Goal: Information Seeking & Learning: Learn about a topic

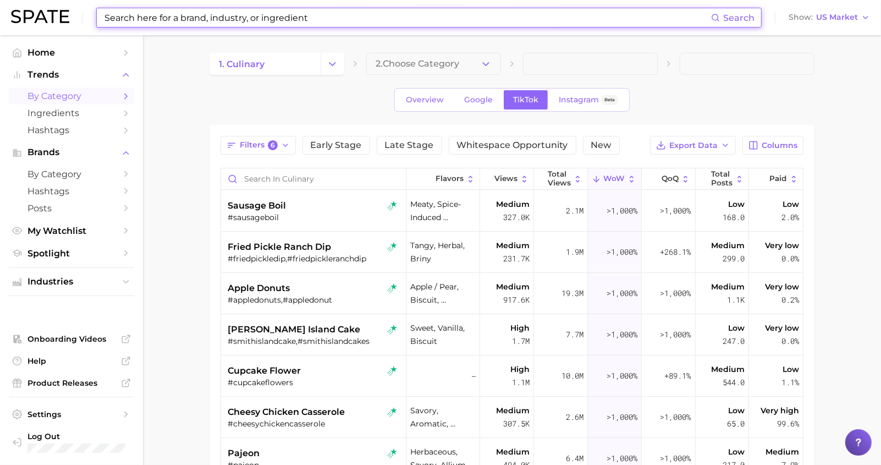
click at [172, 18] on input at bounding box center [407, 17] width 608 height 19
click at [595, 41] on main "1. culinary 2. Choose Category Overview Google TikTok Instagram Beta Filters 6 …" at bounding box center [512, 366] width 738 height 663
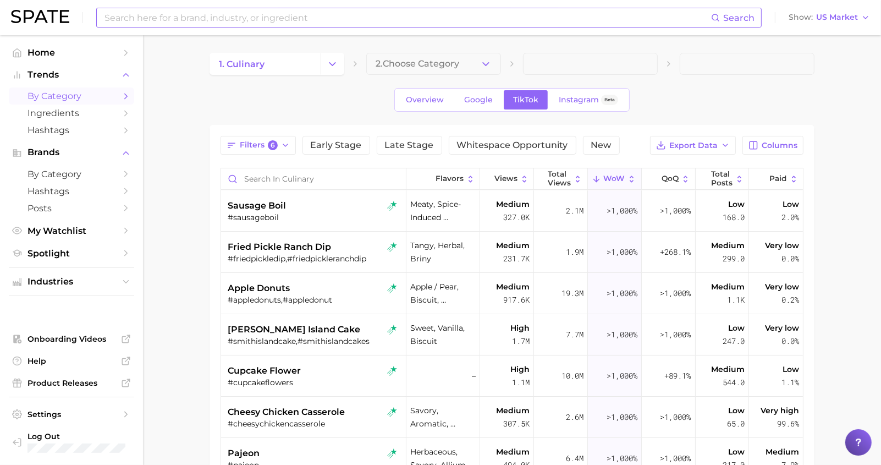
click at [263, 20] on input at bounding box center [407, 17] width 608 height 19
click at [829, 217] on main "1. culinary 2. Choose Category Overview Google TikTok Instagram Beta Filters 6 …" at bounding box center [512, 366] width 738 height 663
click at [196, 174] on main "1. culinary 2. Choose Category Overview Google TikTok Instagram Beta Filters 6 …" at bounding box center [512, 366] width 738 height 663
click at [338, 5] on div "Search Show US Market" at bounding box center [440, 17] width 859 height 35
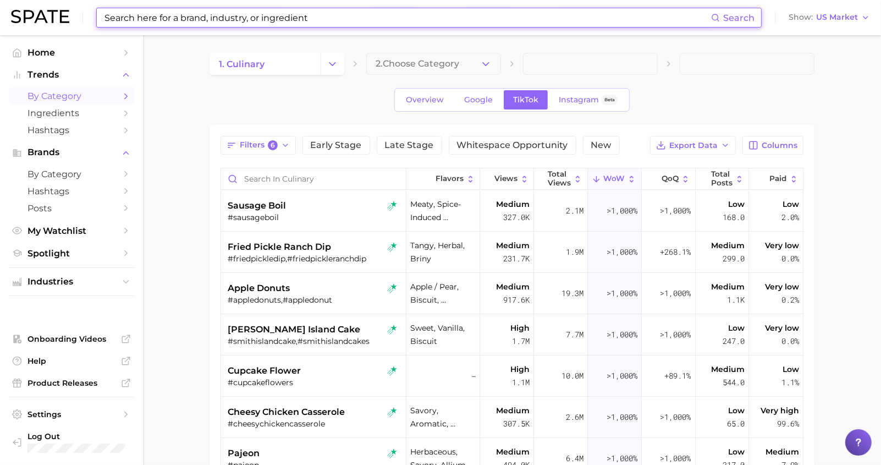
click at [328, 20] on input at bounding box center [407, 17] width 608 height 19
paste input "Protein"
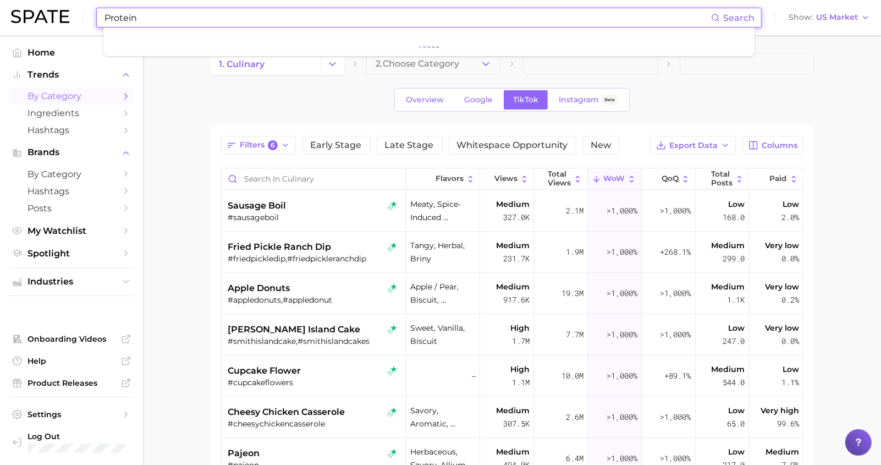
type input "Protein"
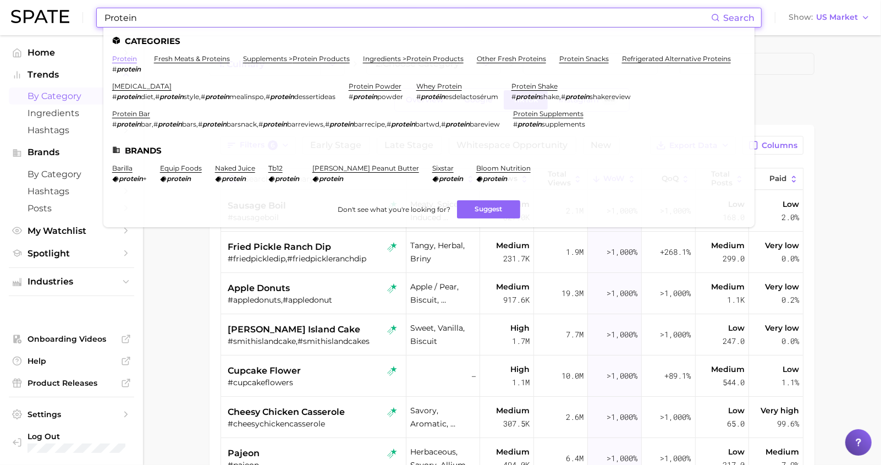
click at [128, 59] on link "protein" at bounding box center [124, 58] width 25 height 8
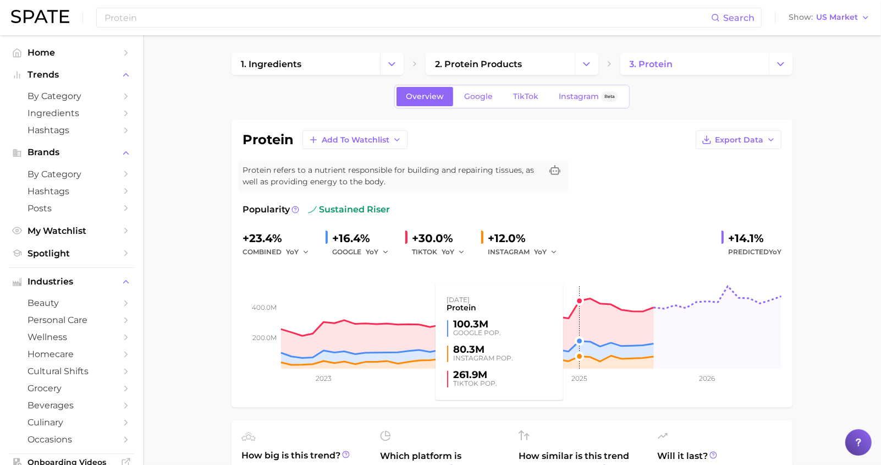
click at [579, 302] on rect at bounding box center [511, 313] width 539 height 110
click at [588, 301] on rect at bounding box center [511, 313] width 539 height 110
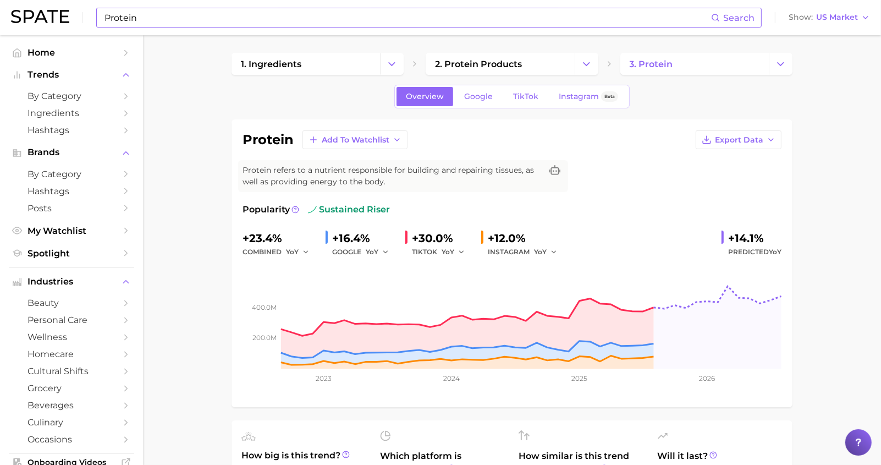
click at [152, 18] on input "Protein" at bounding box center [407, 17] width 608 height 19
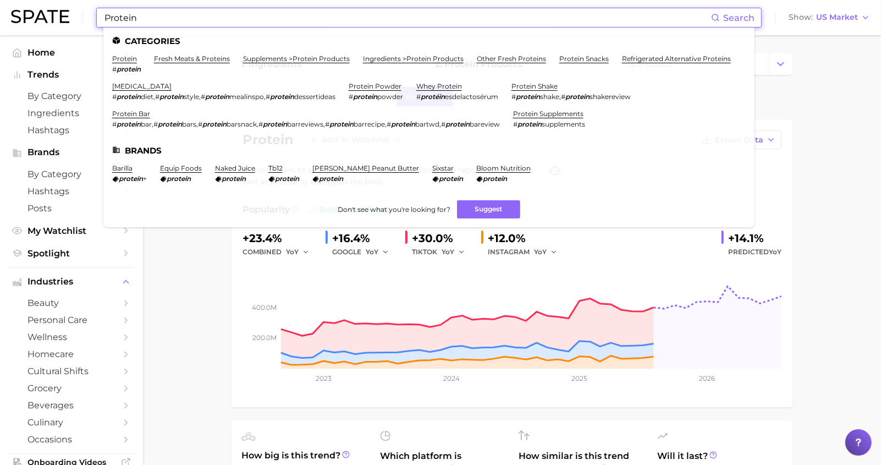
click at [152, 18] on input "Protein" at bounding box center [407, 17] width 608 height 19
paste input "[MEDICAL_DATA]"
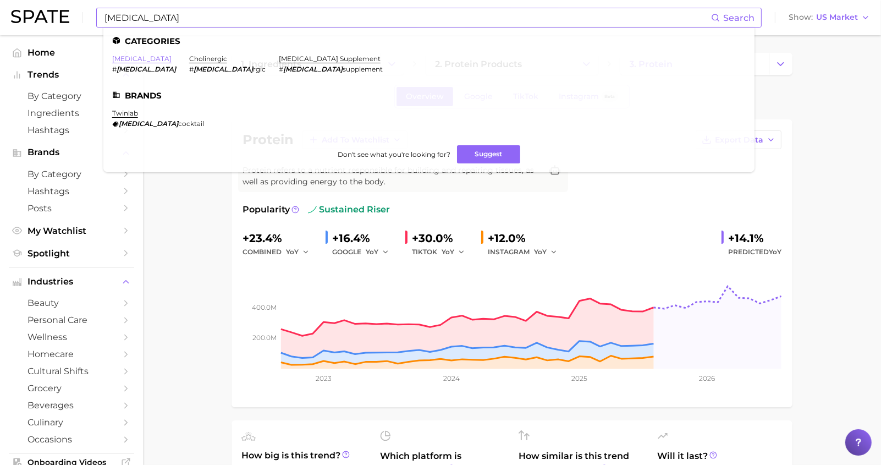
click at [119, 60] on link "[MEDICAL_DATA]" at bounding box center [141, 58] width 59 height 8
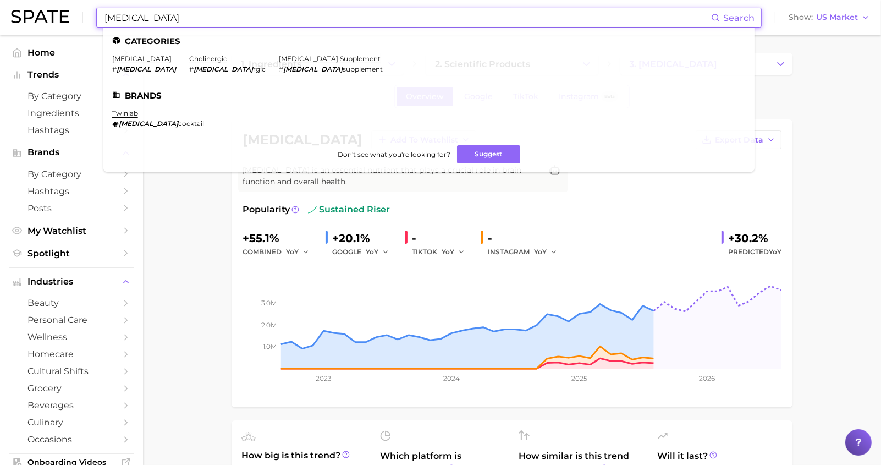
click at [293, 27] on input "[MEDICAL_DATA]" at bounding box center [407, 17] width 608 height 19
paste input "Phosphorous"
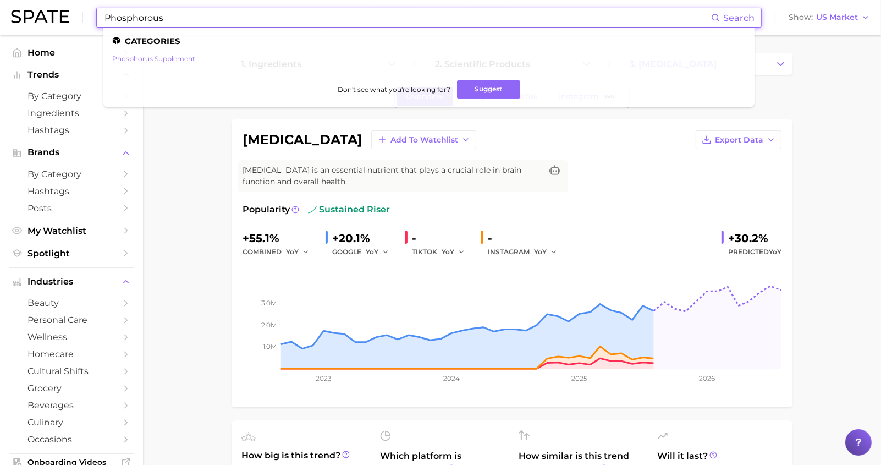
click at [156, 62] on link "phosphorus supplement" at bounding box center [153, 58] width 83 height 8
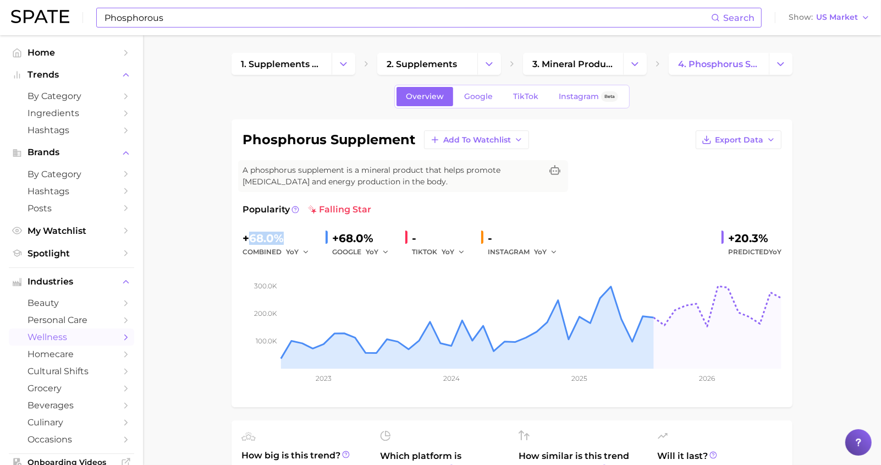
drag, startPoint x: 248, startPoint y: 239, endPoint x: 282, endPoint y: 239, distance: 33.5
click at [282, 239] on div "+68.0%" at bounding box center [279, 238] width 74 height 18
copy div "68.0%"
click at [254, 17] on input "Phosphorous" at bounding box center [407, 17] width 608 height 19
type input "P"
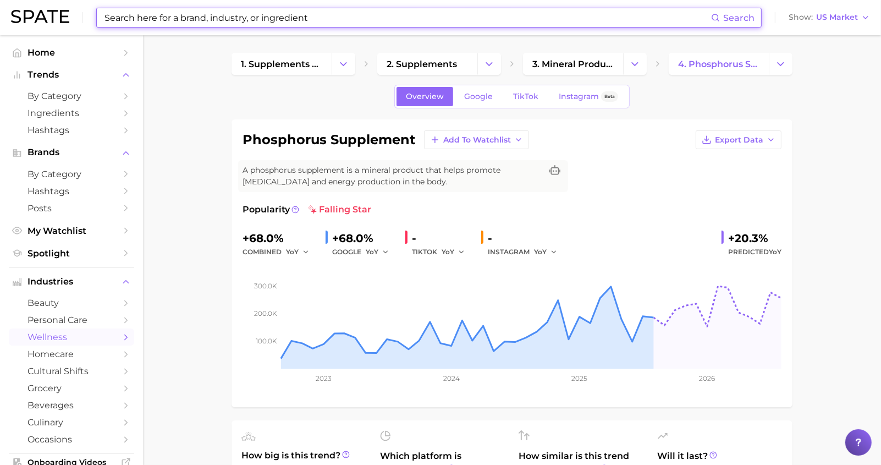
paste input "[MEDICAL_DATA]"
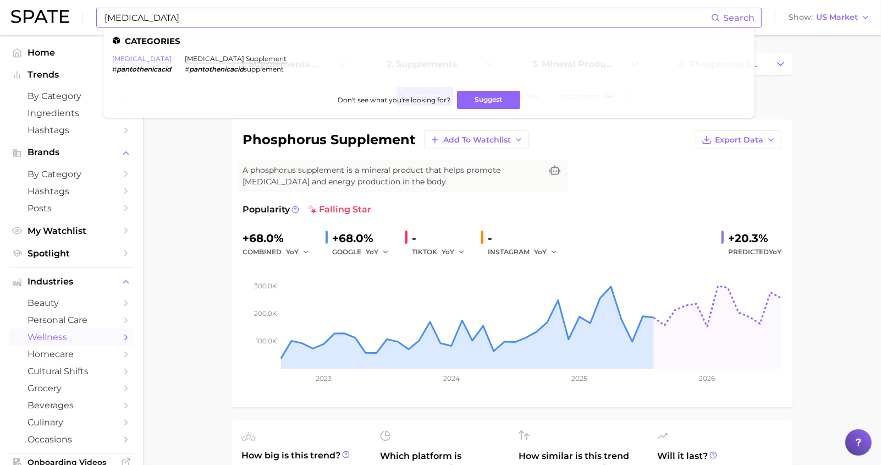
click at [136, 57] on link "[MEDICAL_DATA]" at bounding box center [141, 58] width 59 height 8
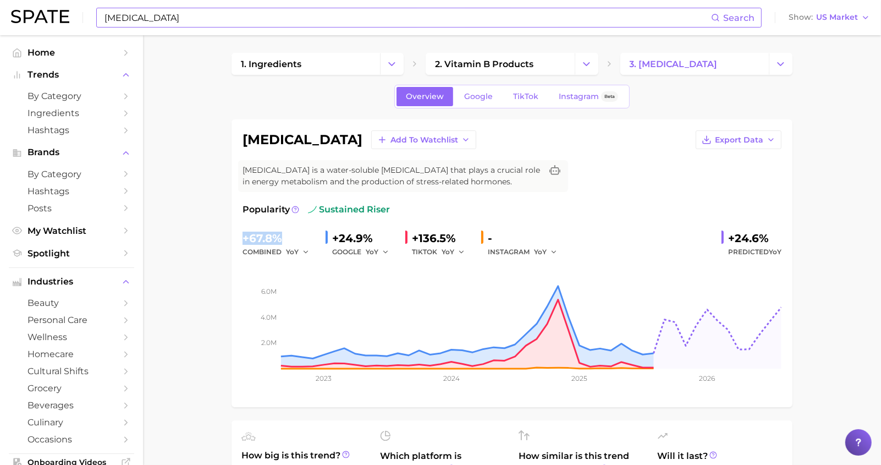
drag, startPoint x: 244, startPoint y: 238, endPoint x: 282, endPoint y: 234, distance: 38.1
click at [282, 234] on div "+67.8%" at bounding box center [279, 238] width 74 height 18
copy div "+67.8%"
click at [181, 19] on input "[MEDICAL_DATA]" at bounding box center [407, 17] width 608 height 19
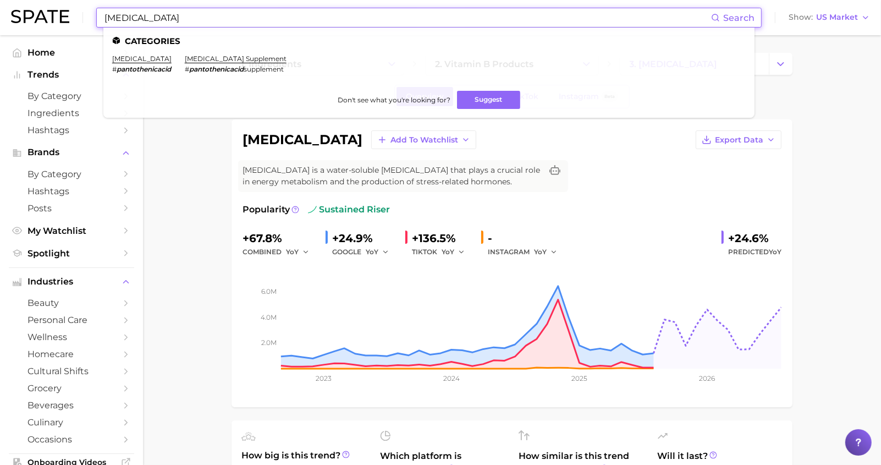
click at [181, 19] on input "[MEDICAL_DATA]" at bounding box center [407, 17] width 608 height 19
paste input "[MEDICAL_DATA]"
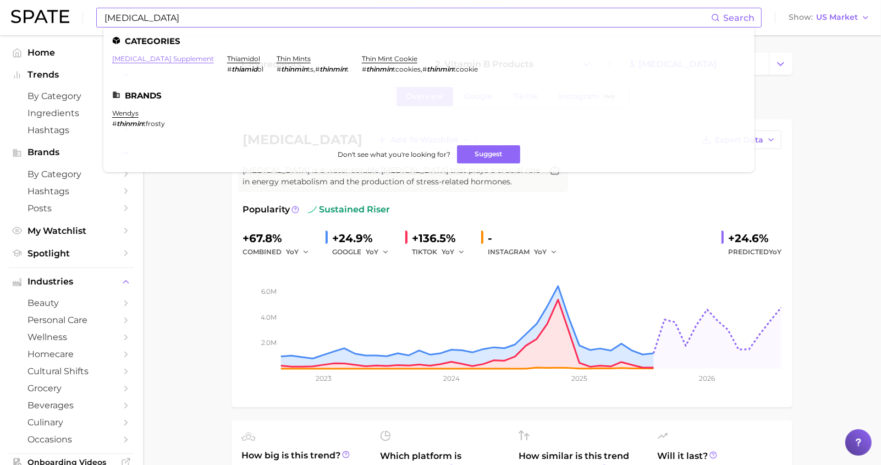
click at [158, 58] on link "[MEDICAL_DATA] supplement" at bounding box center [163, 58] width 102 height 8
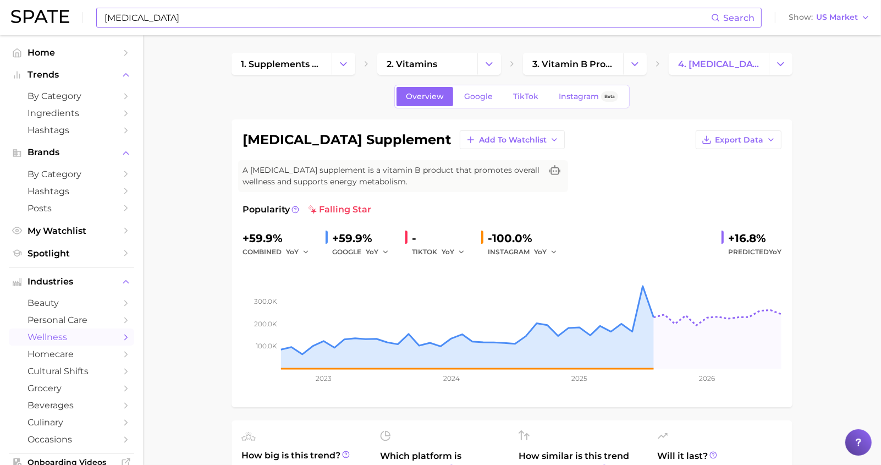
click at [209, 7] on div "[MEDICAL_DATA] Search Show US Market" at bounding box center [440, 17] width 859 height 35
click at [208, 13] on input "[MEDICAL_DATA]" at bounding box center [407, 17] width 608 height 19
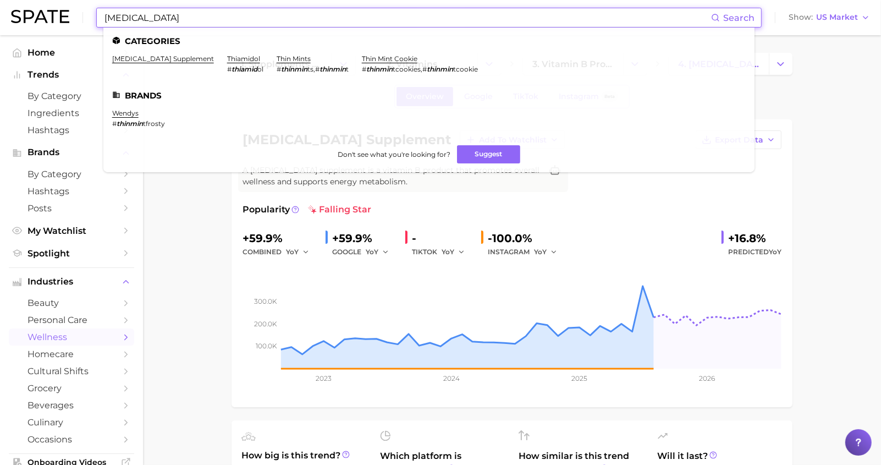
click at [208, 13] on input "[MEDICAL_DATA]" at bounding box center [407, 17] width 608 height 19
paste input "Riboflav"
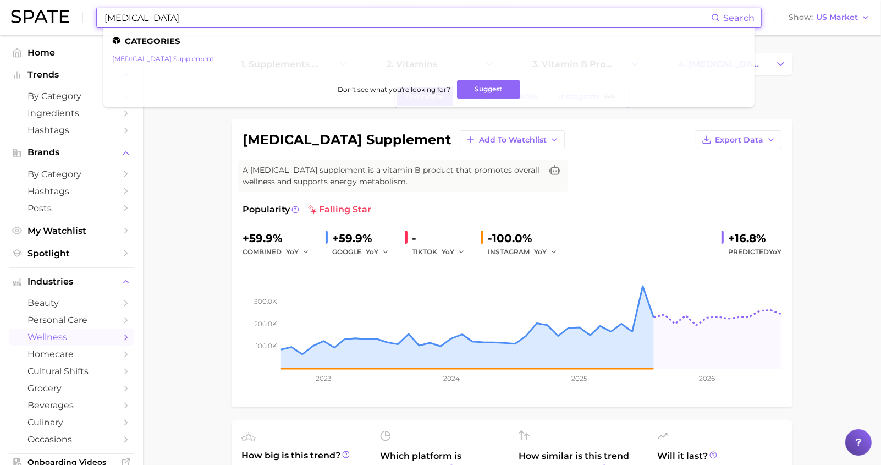
click at [174, 57] on link "[MEDICAL_DATA] supplement" at bounding box center [163, 58] width 102 height 8
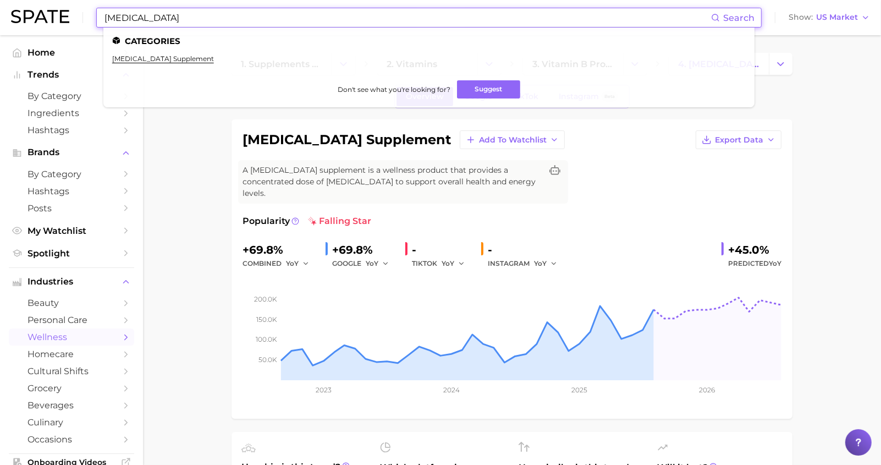
click at [219, 26] on input "[MEDICAL_DATA]" at bounding box center [407, 17] width 608 height 19
paste input "[MEDICAL_DATA]:"
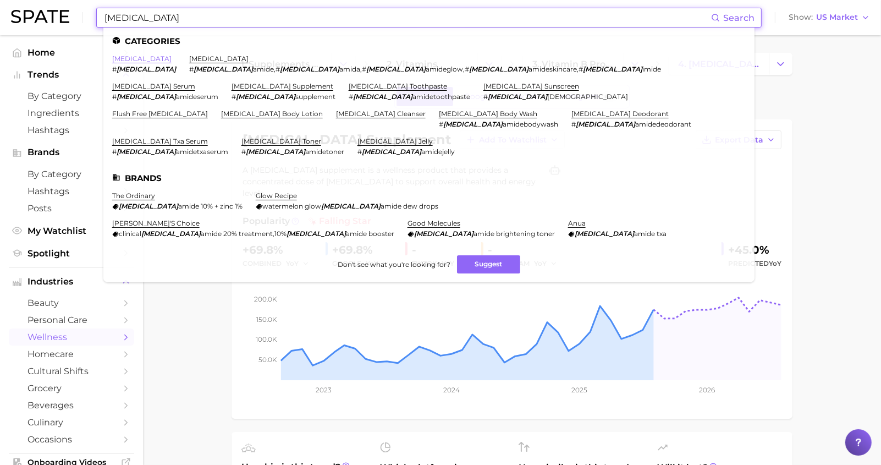
click at [115, 57] on link "[MEDICAL_DATA]" at bounding box center [141, 58] width 59 height 8
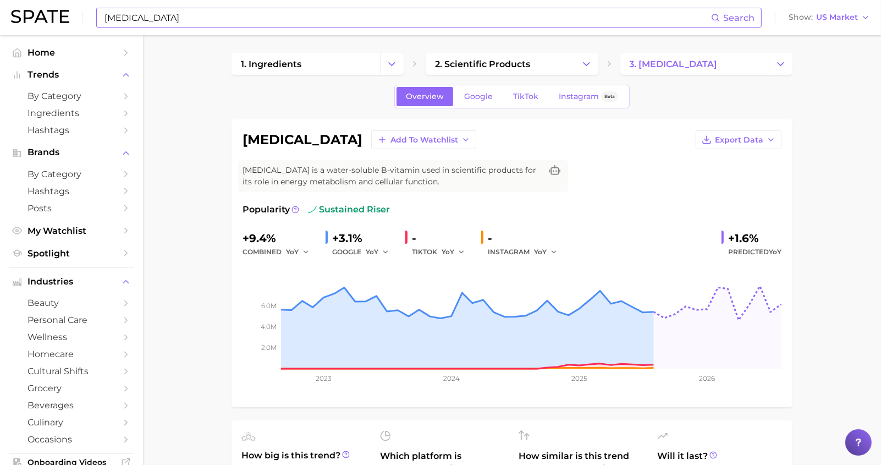
click at [216, 14] on input "[MEDICAL_DATA]" at bounding box center [407, 17] width 608 height 19
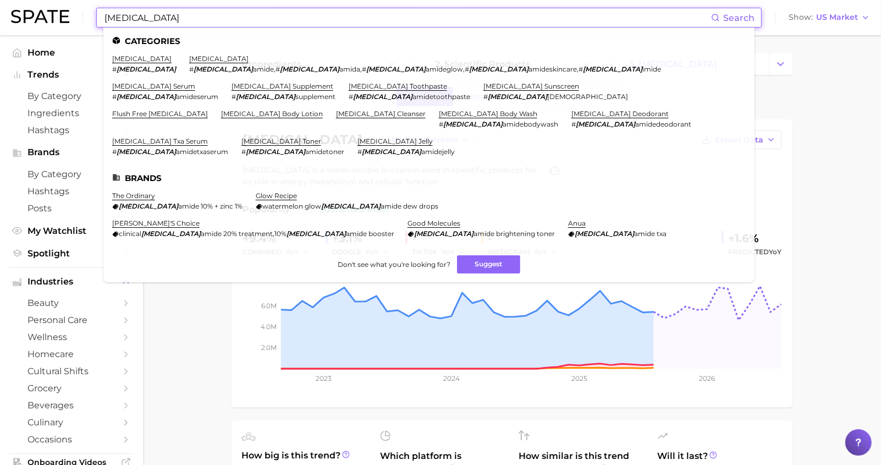
click at [216, 14] on input "[MEDICAL_DATA]" at bounding box center [407, 17] width 608 height 19
paste input "Vitamin B6"
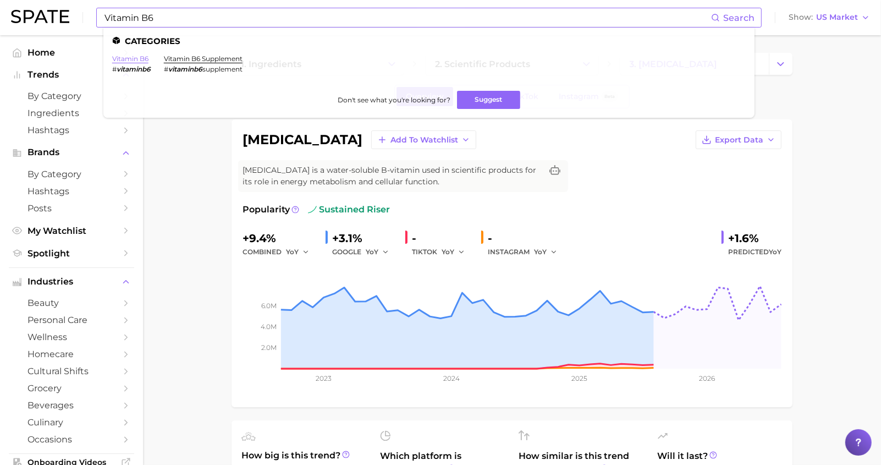
click at [139, 58] on link "vitamin b6" at bounding box center [130, 58] width 36 height 8
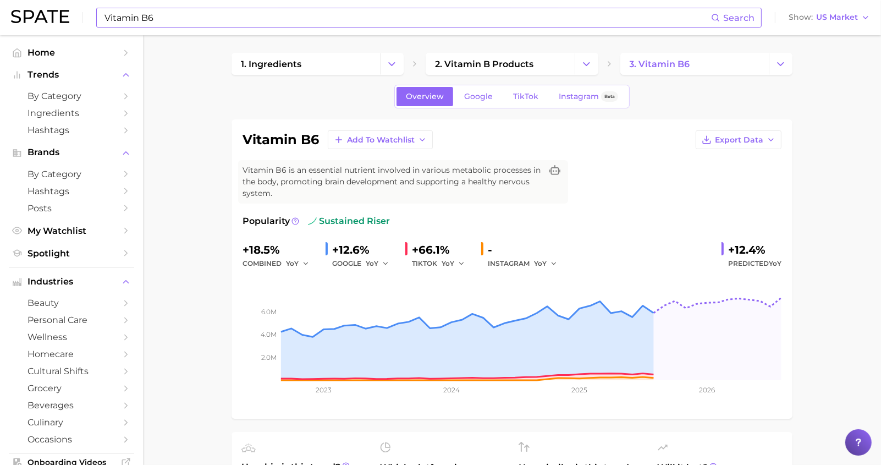
click at [201, 21] on input "Vitamin B6" at bounding box center [407, 17] width 608 height 19
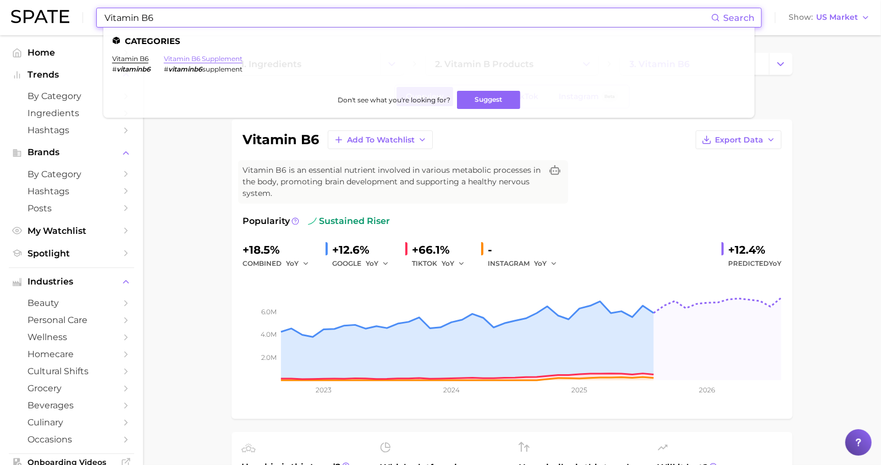
click at [201, 57] on link "vitamin b6 supplement" at bounding box center [203, 58] width 79 height 8
click at [234, 241] on div "vitamin b6 Add to Watchlist Export Data Vitamin B6 is an essential nutrient inv…" at bounding box center [511, 268] width 561 height 299
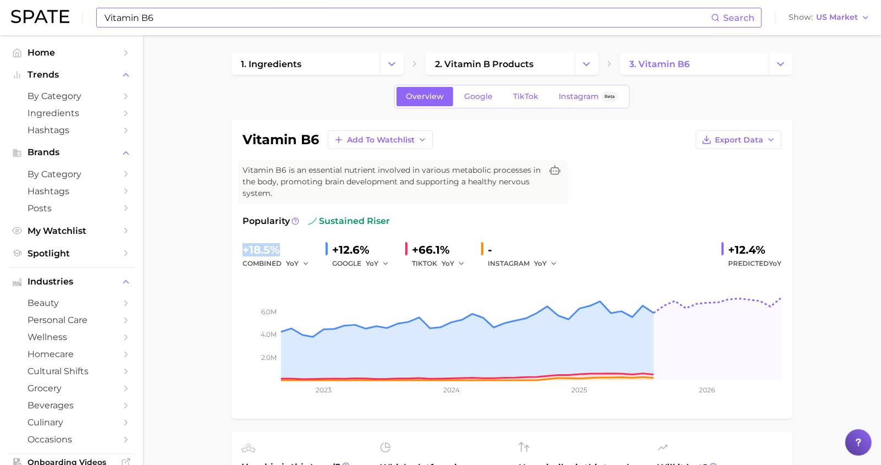
drag, startPoint x: 243, startPoint y: 247, endPoint x: 288, endPoint y: 247, distance: 45.1
click at [288, 247] on div "+18.5%" at bounding box center [279, 250] width 74 height 18
copy div "+18.5%"
click at [181, 13] on input "Vitamin B6" at bounding box center [407, 17] width 608 height 19
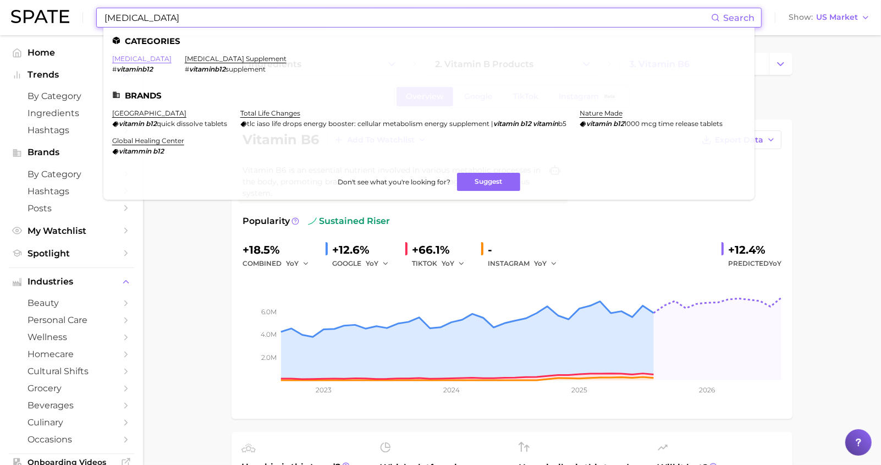
click at [125, 58] on link "[MEDICAL_DATA]" at bounding box center [141, 58] width 59 height 8
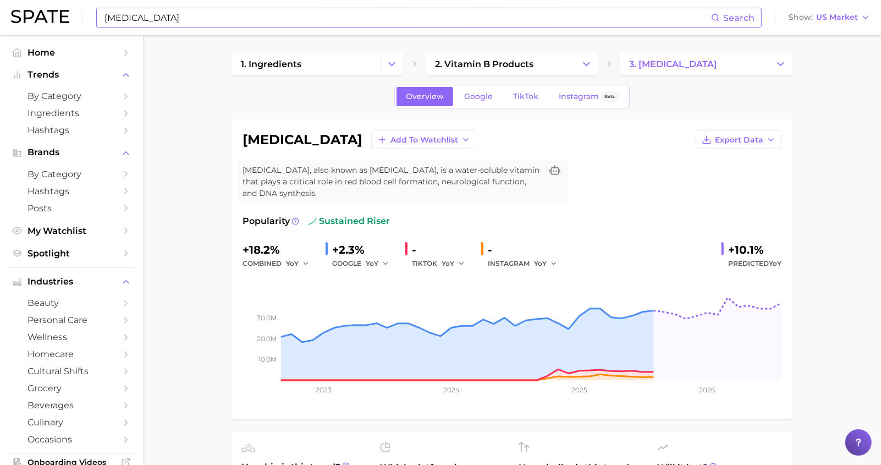
click at [255, 20] on input "[MEDICAL_DATA]" at bounding box center [407, 17] width 608 height 19
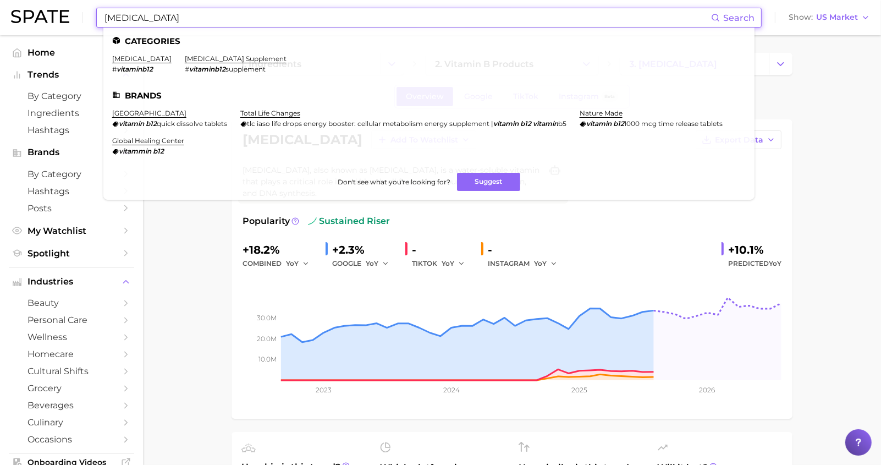
click at [255, 20] on input "[MEDICAL_DATA]" at bounding box center [407, 17] width 608 height 19
paste input "Selenium"
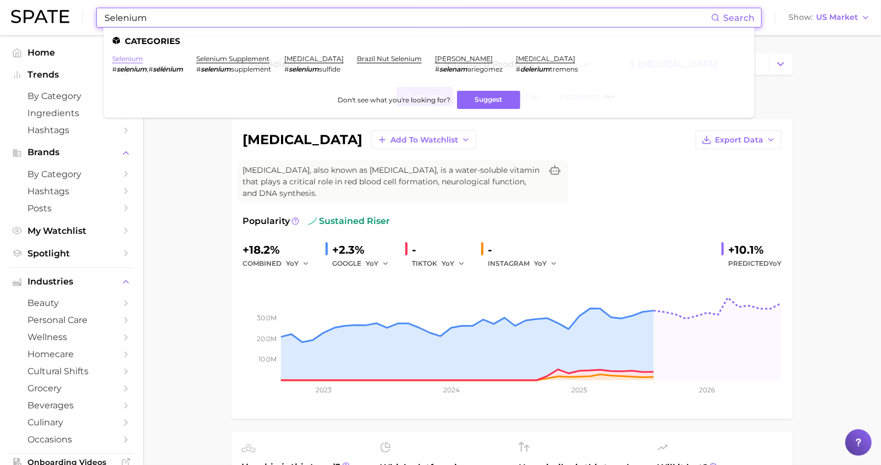
click at [120, 59] on link "selenium" at bounding box center [127, 58] width 31 height 8
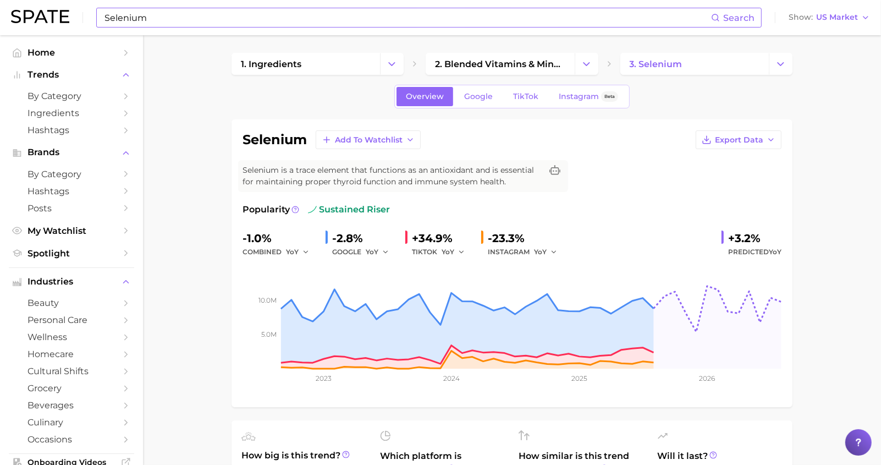
click at [195, 18] on input "Selenium" at bounding box center [407, 17] width 608 height 19
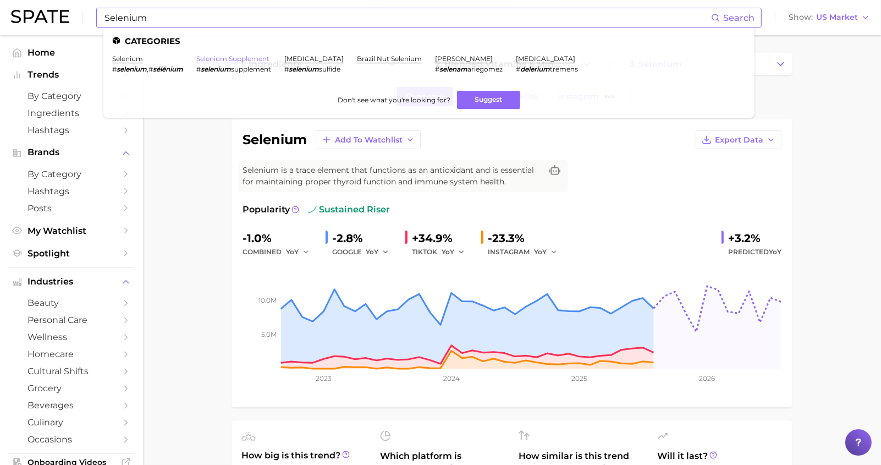
click at [231, 56] on link "selenium supplement" at bounding box center [232, 58] width 73 height 8
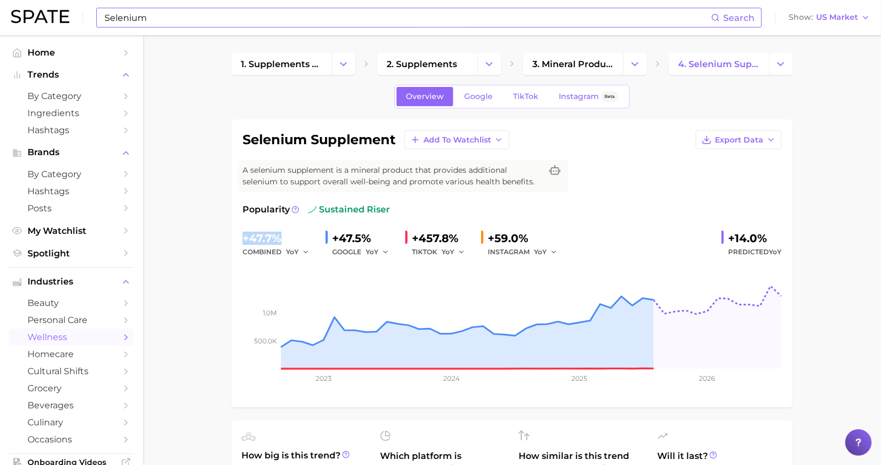
drag, startPoint x: 242, startPoint y: 236, endPoint x: 288, endPoint y: 236, distance: 45.6
click at [288, 236] on div "+47.7%" at bounding box center [279, 238] width 74 height 18
copy div "+47.7%"
drag, startPoint x: 413, startPoint y: 235, endPoint x: 459, endPoint y: 235, distance: 45.6
click at [459, 235] on div "+457.8%" at bounding box center [442, 238] width 60 height 18
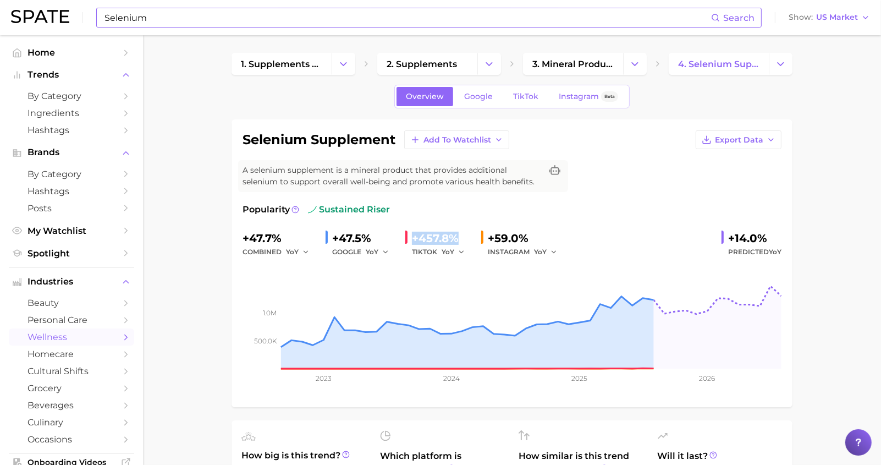
copy div "+457.8%"
click at [197, 24] on input "Selenium" at bounding box center [407, 17] width 608 height 19
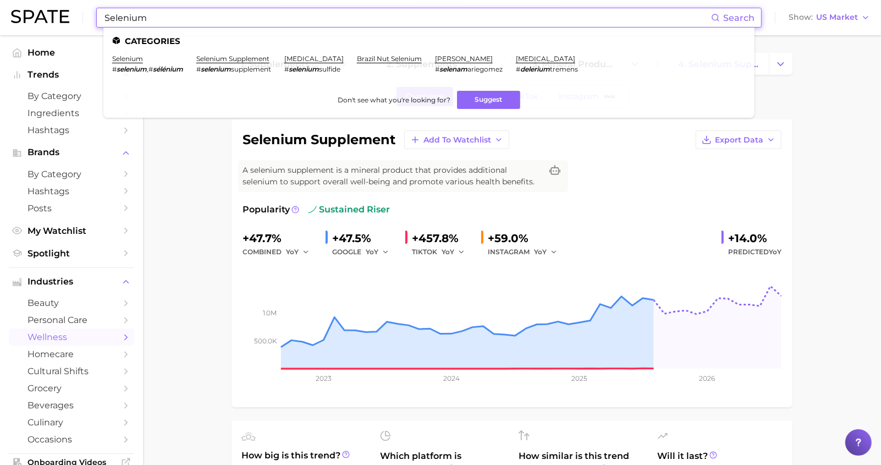
click at [197, 24] on input "Selenium" at bounding box center [407, 17] width 608 height 19
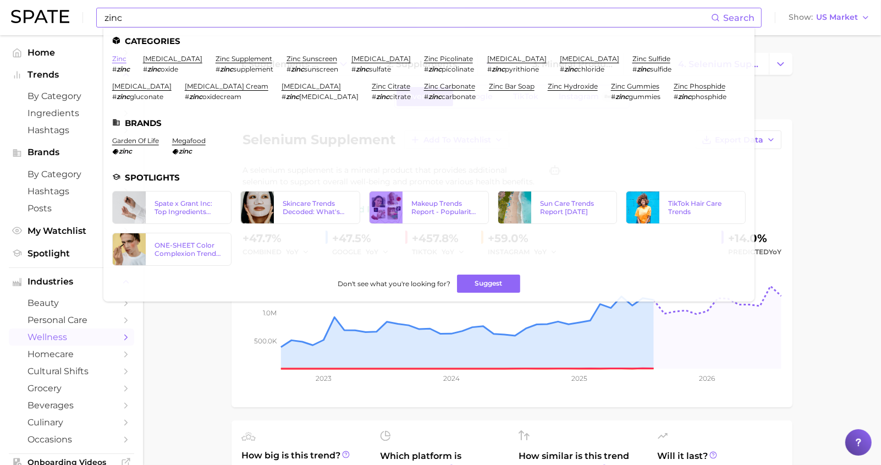
click at [119, 62] on link "zinc" at bounding box center [119, 58] width 14 height 8
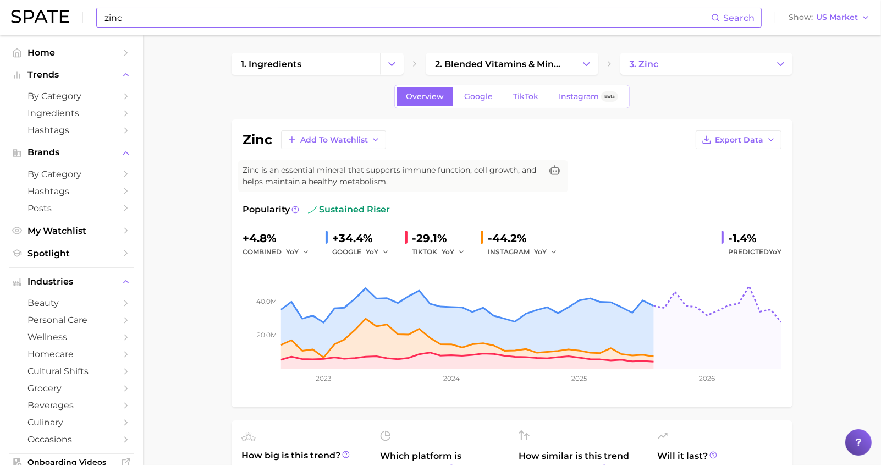
click at [138, 18] on input "zinc" at bounding box center [407, 17] width 608 height 19
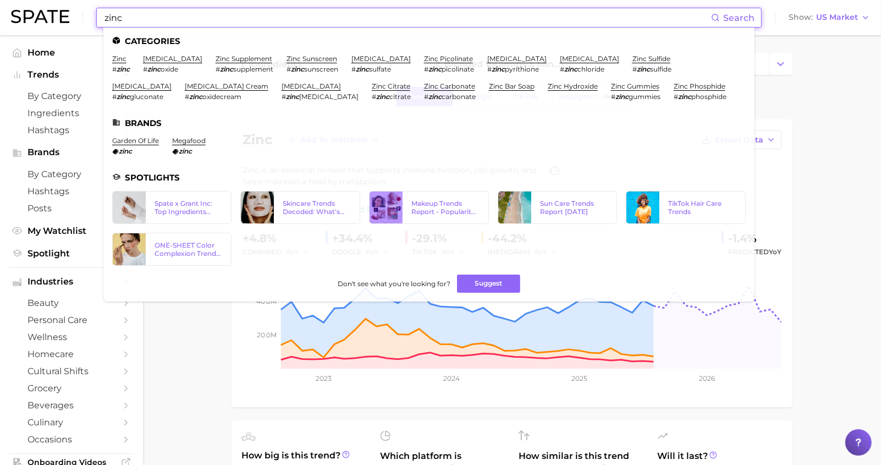
click at [138, 18] on input "zinc" at bounding box center [407, 17] width 608 height 19
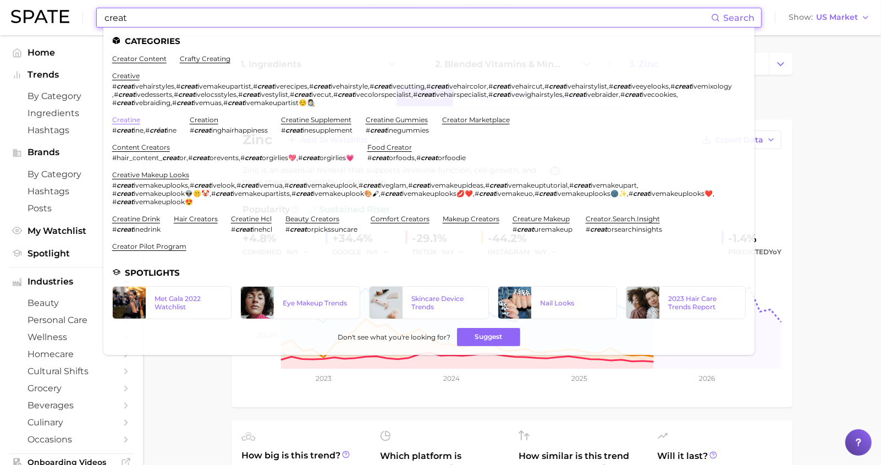
click at [128, 119] on link "creatine" at bounding box center [126, 119] width 28 height 8
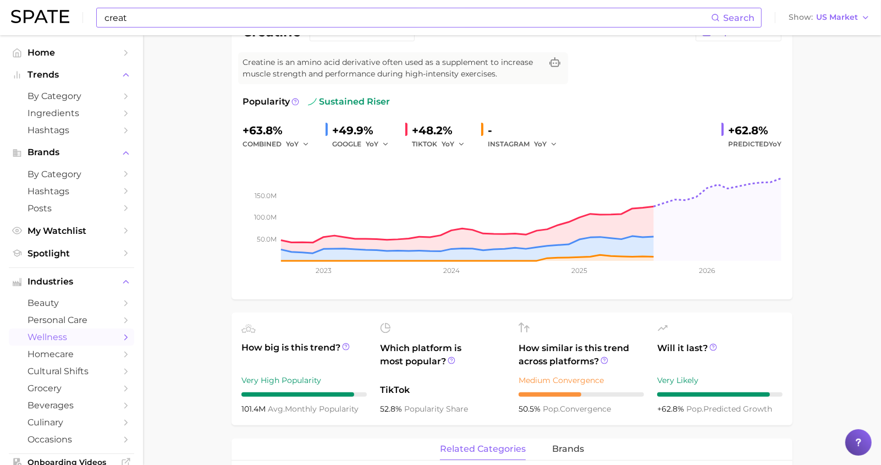
scroll to position [107, 0]
click at [346, 344] on icon at bounding box center [346, 347] width 8 height 8
drag, startPoint x: 240, startPoint y: 408, endPoint x: 330, endPoint y: 406, distance: 89.6
click at [330, 407] on ul "How big is this trend? Very High Popularity 101.4m avg. monthly popularity Whic…" at bounding box center [511, 369] width 561 height 113
click at [320, 409] on span "avg. monthly popularity" at bounding box center [313, 409] width 91 height 10
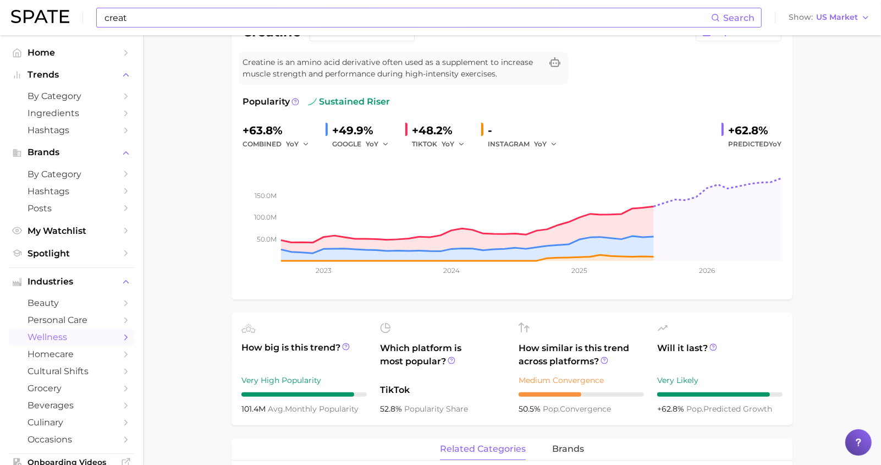
scroll to position [108, 0]
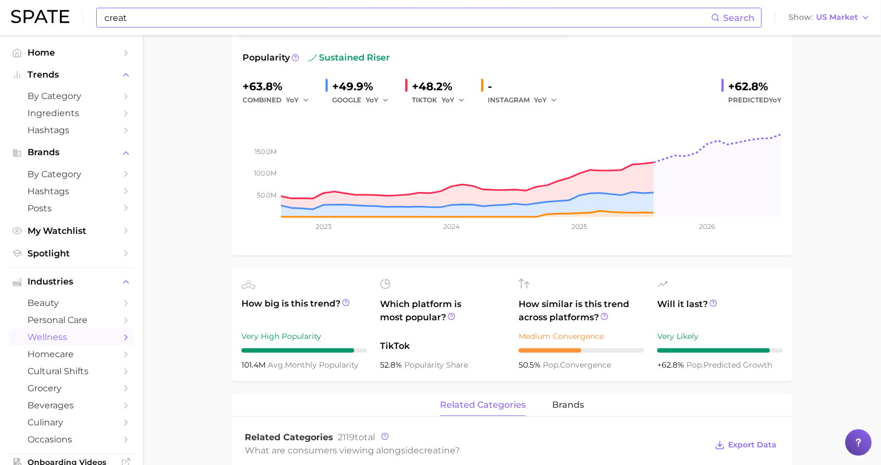
scroll to position [153, 0]
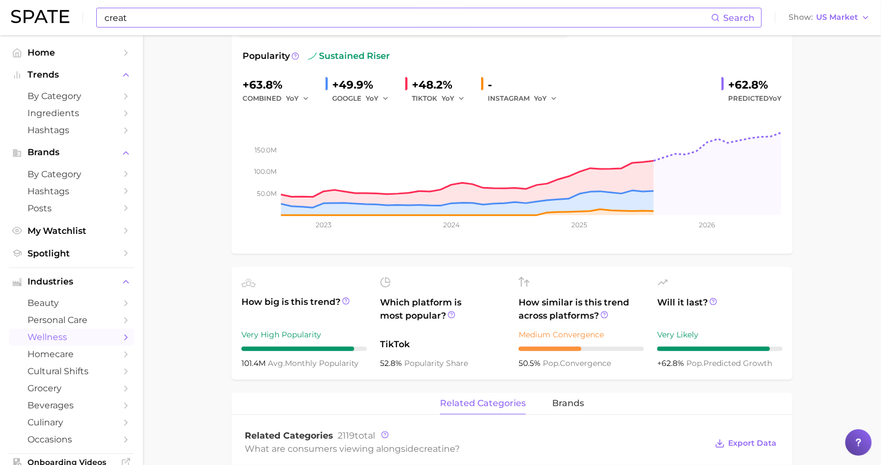
drag, startPoint x: 243, startPoint y: 362, endPoint x: 362, endPoint y: 360, distance: 119.3
click at [362, 360] on div "101.4m avg. monthly popularity" at bounding box center [303, 362] width 125 height 13
copy div "01.4m avg. monthly popularity"
click at [150, 329] on main "1. supplements & ingestibles 2. supplements 3. longevity supplements 4. creatin…" at bounding box center [512, 474] width 738 height 1184
click at [245, 377] on ul "How big is this trend? Very High Popularity 101.4m avg. monthly popularity Whic…" at bounding box center [511, 323] width 561 height 113
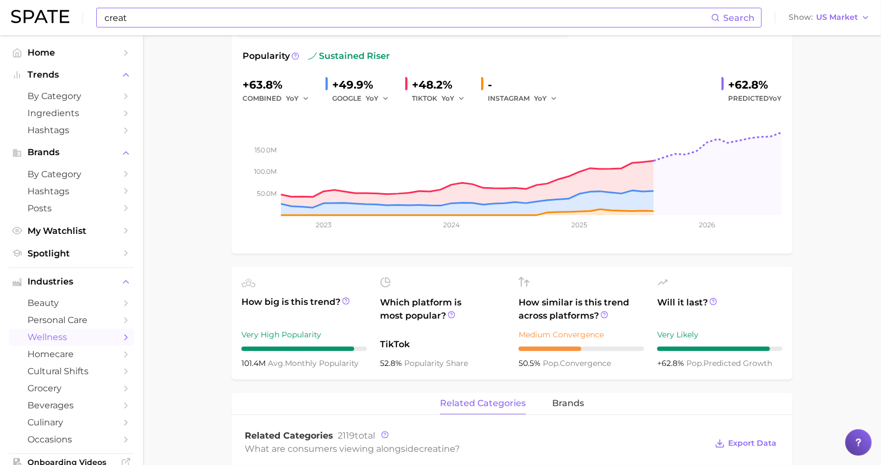
drag, startPoint x: 239, startPoint y: 361, endPoint x: 367, endPoint y: 362, distance: 128.1
click at [367, 362] on ul "How big is this trend? Very High Popularity 101.4m avg. monthly popularity Whic…" at bounding box center [511, 323] width 561 height 113
copy div "101.4m avg. monthly popularity"
click at [202, 267] on main "1. supplements & ingestibles 2. supplements 3. longevity supplements 4. creatin…" at bounding box center [512, 474] width 738 height 1184
click at [249, 19] on input "creat" at bounding box center [407, 17] width 608 height 19
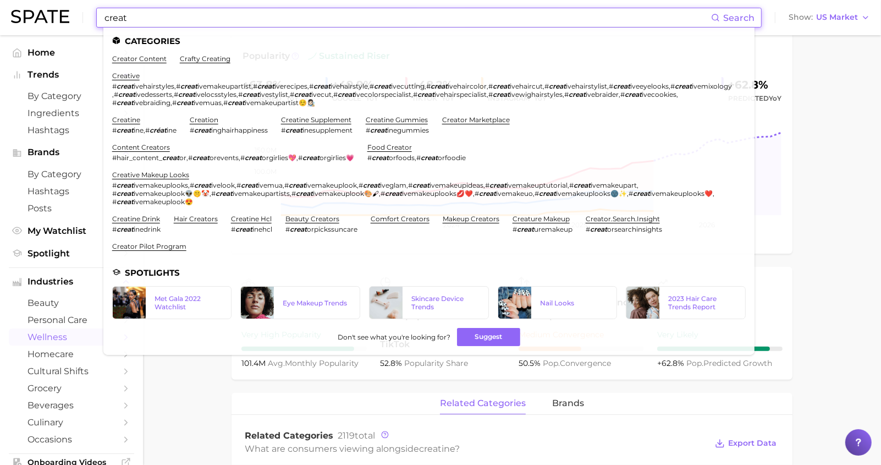
click at [249, 19] on input "creat" at bounding box center [407, 17] width 608 height 19
paste input "Protein"
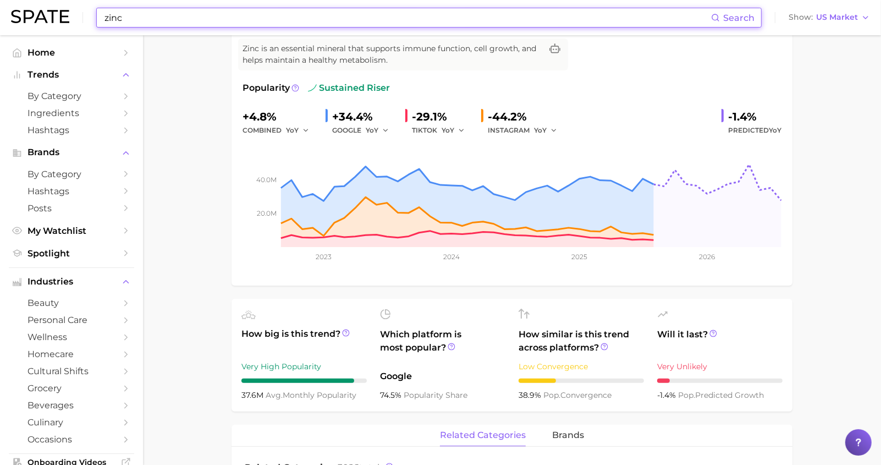
scroll to position [153, 0]
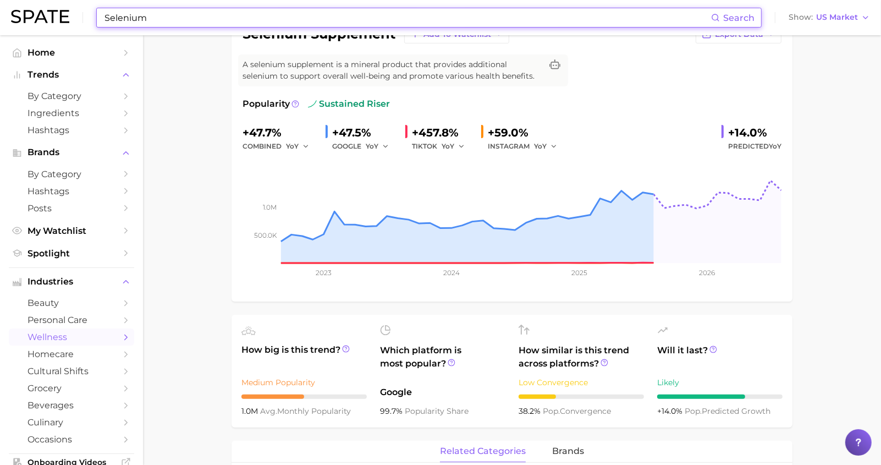
scroll to position [122, 0]
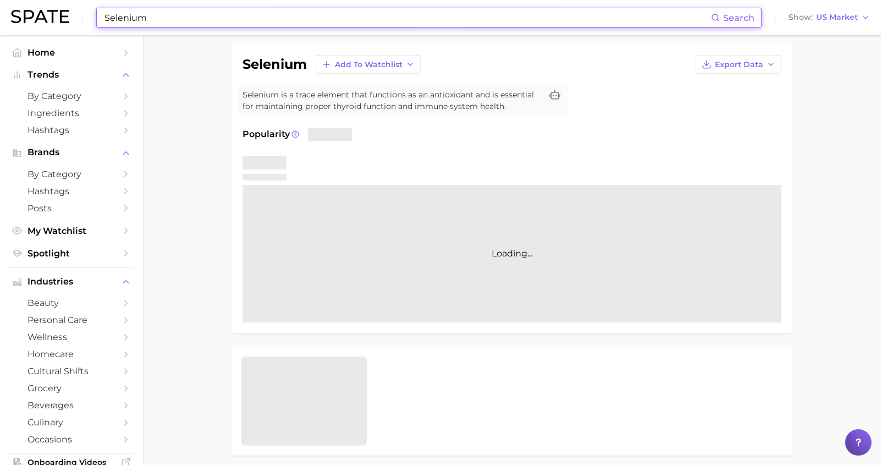
scroll to position [199, 0]
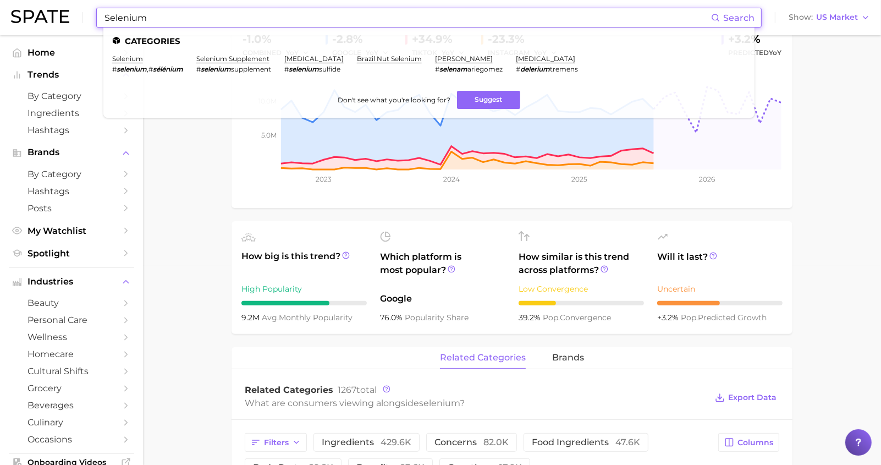
click at [326, 288] on div "High Popularity" at bounding box center [303, 288] width 125 height 13
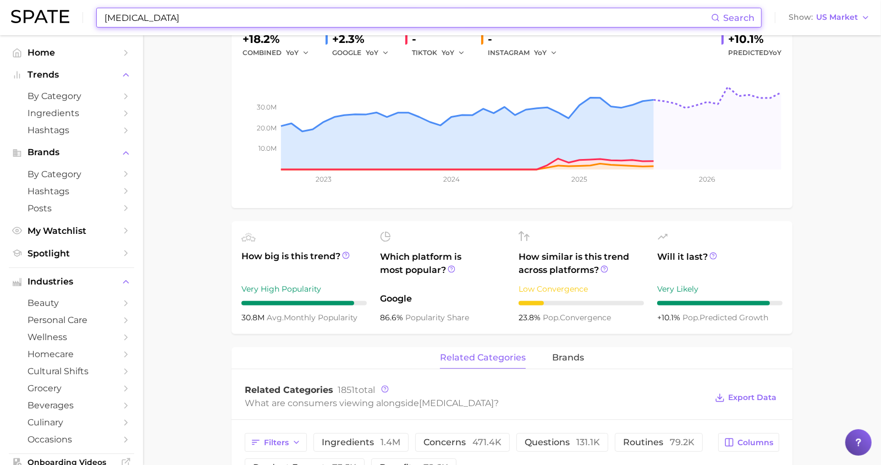
scroll to position [239, 0]
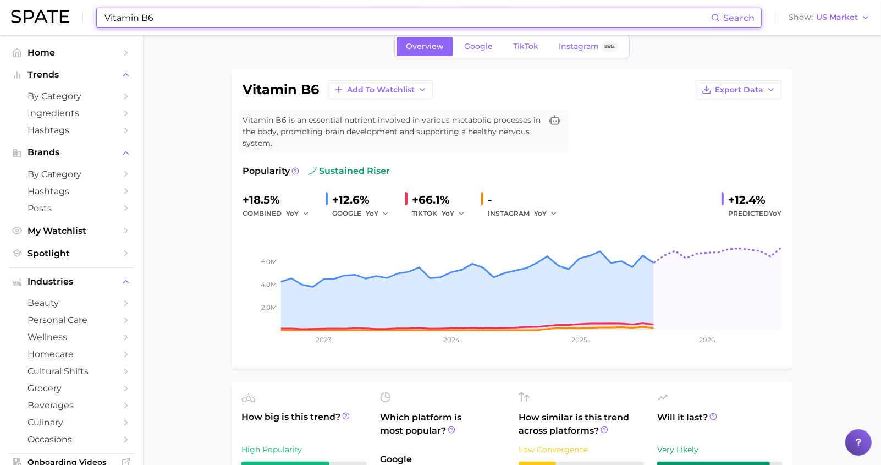
scroll to position [144, 0]
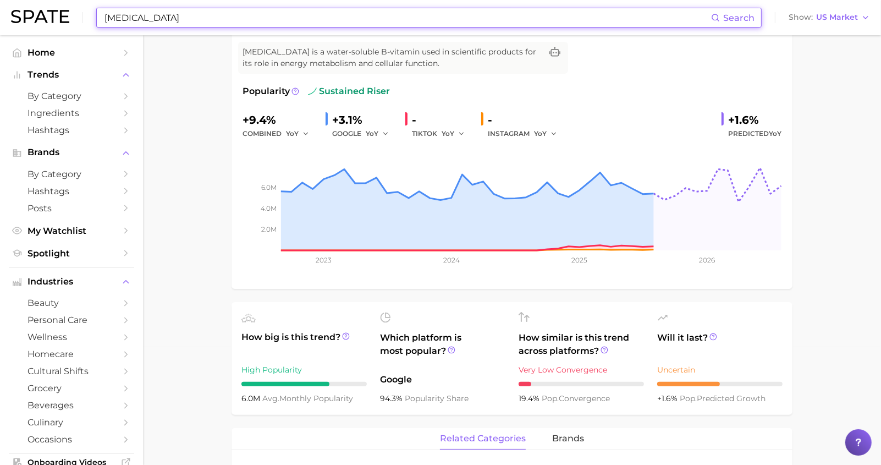
scroll to position [130, 0]
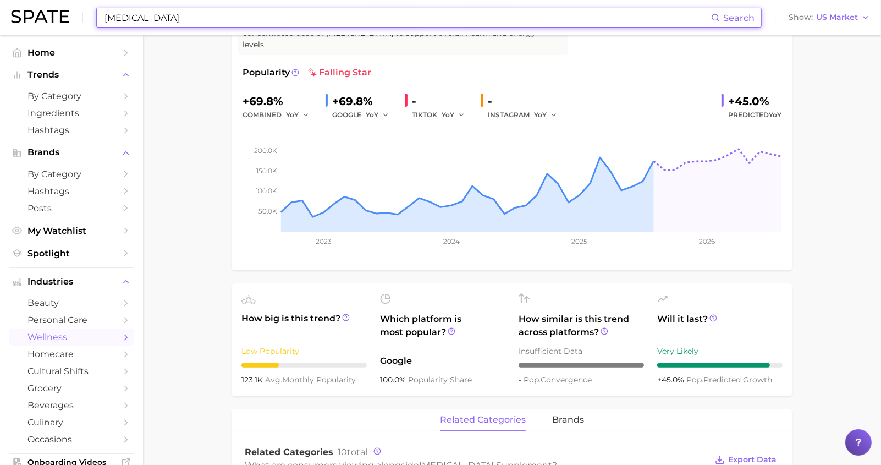
scroll to position [223, 0]
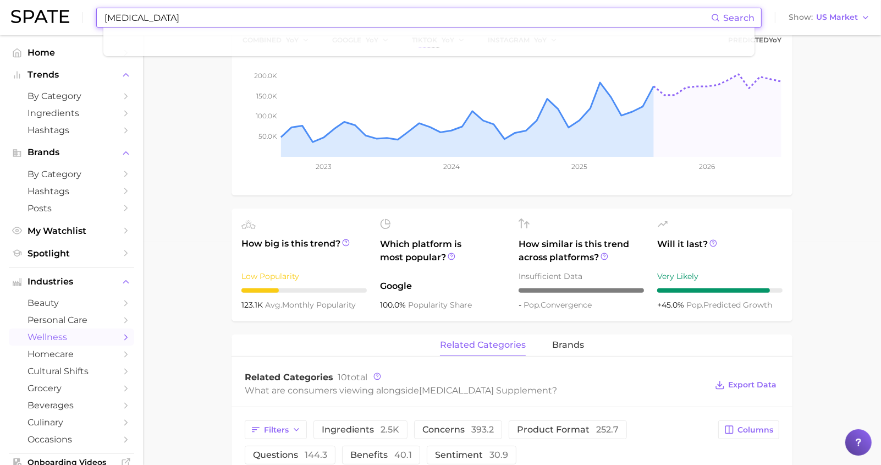
click at [180, 136] on main "1. supplements & ingestibles 2. vitamins 3. vitamin b products 4. [MEDICAL_DATA…" at bounding box center [512, 354] width 738 height 1084
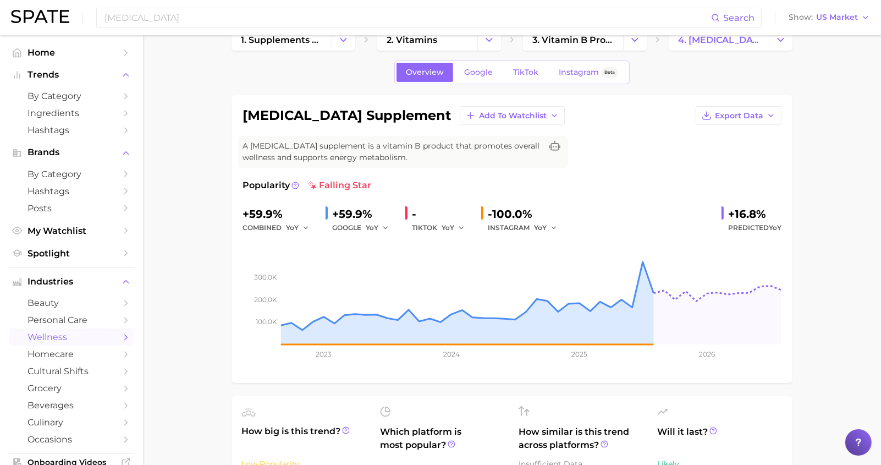
scroll to position [146, 0]
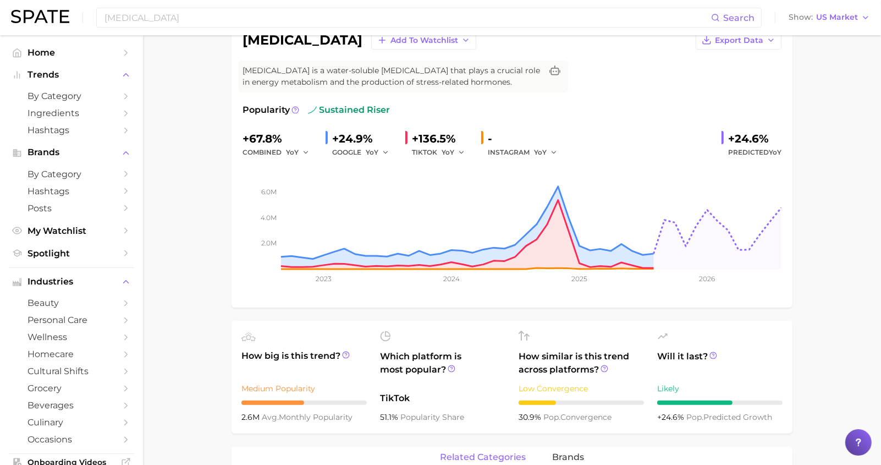
scroll to position [101, 0]
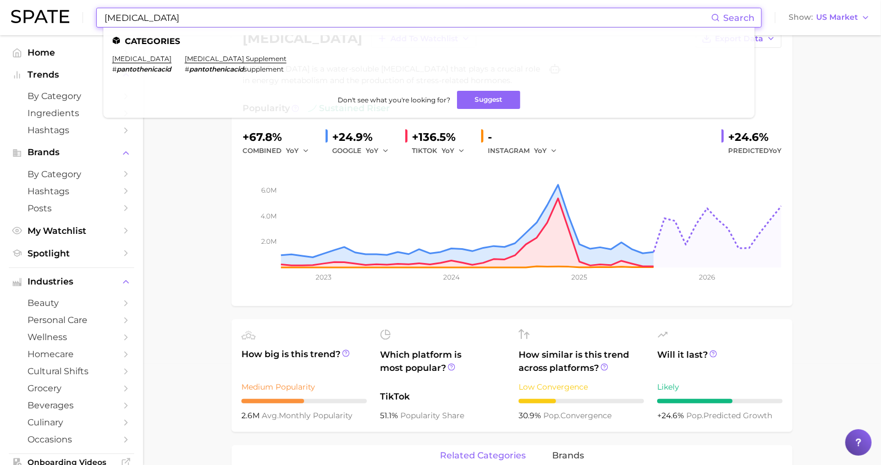
click at [217, 16] on input "[MEDICAL_DATA]" at bounding box center [407, 17] width 608 height 19
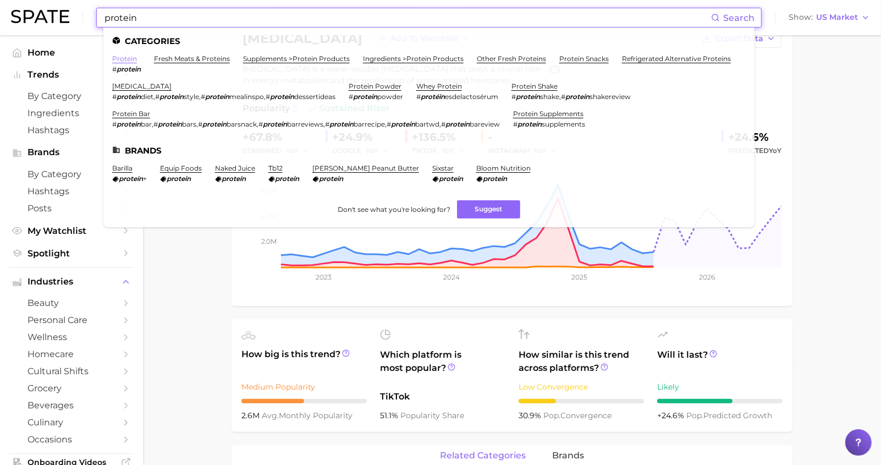
click at [127, 61] on link "protein" at bounding box center [124, 58] width 25 height 8
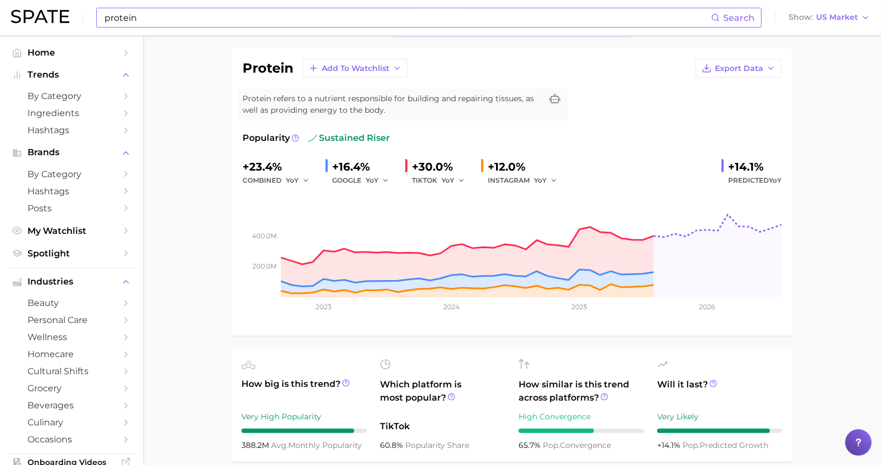
scroll to position [104, 0]
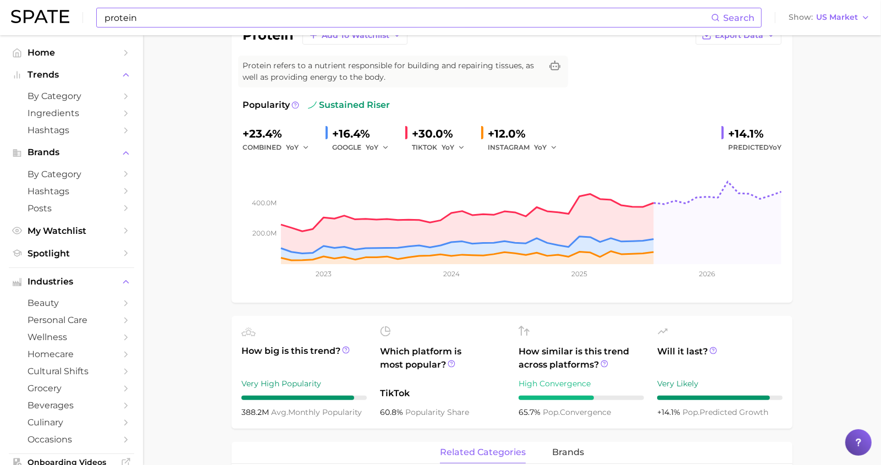
click at [223, 15] on input "protein" at bounding box center [407, 17] width 608 height 19
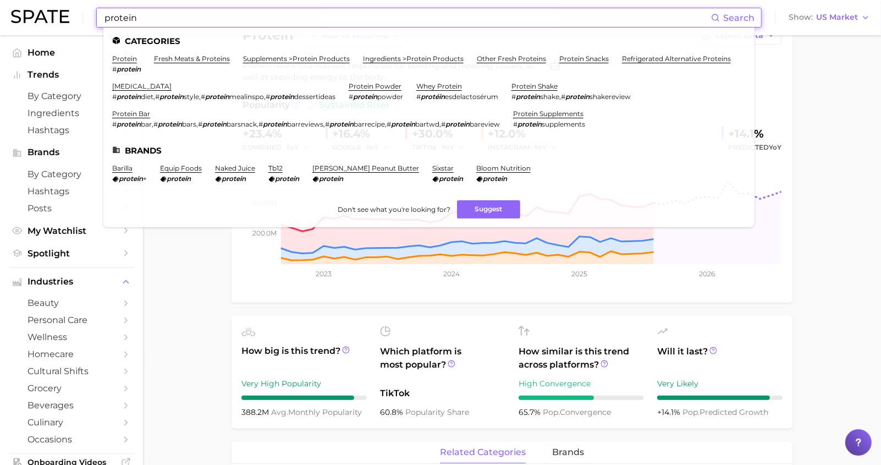
click at [223, 15] on input "protein" at bounding box center [407, 17] width 608 height 19
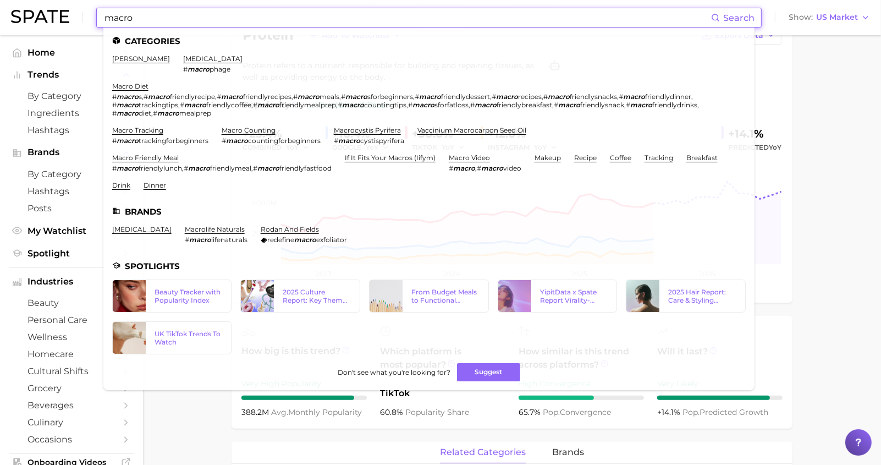
click at [163, 31] on ul "Categories [PERSON_NAME] [MEDICAL_DATA] # macro phage macro diet # macro s , # …" at bounding box center [428, 208] width 651 height 362
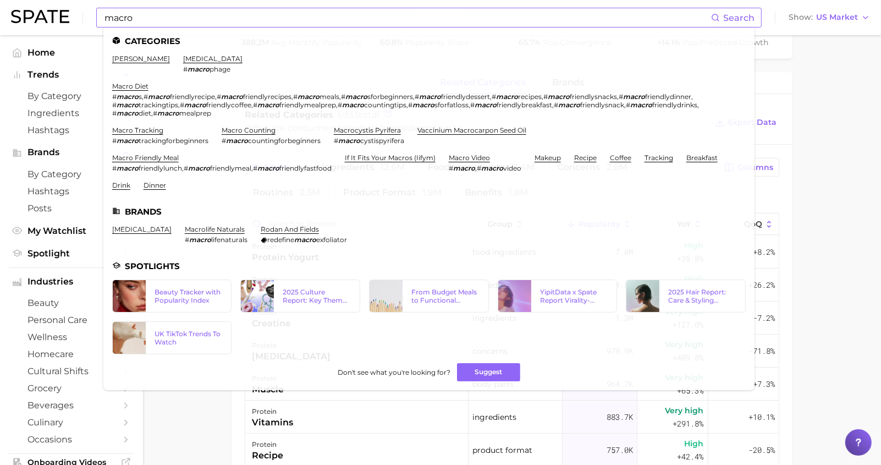
scroll to position [557, 0]
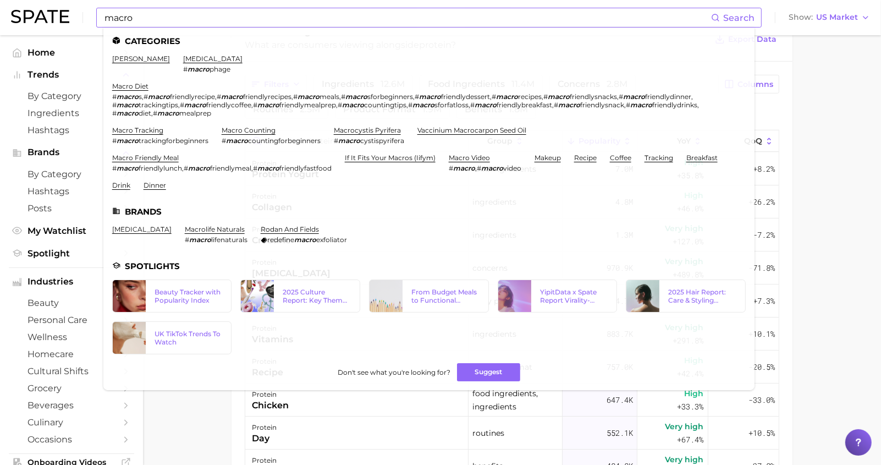
click at [165, 19] on input "macro" at bounding box center [407, 17] width 608 height 19
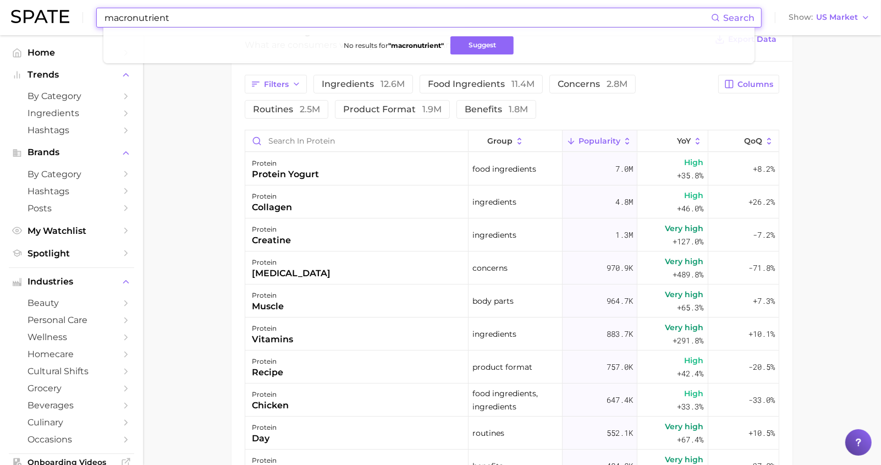
click at [136, 20] on input "macronutrient" at bounding box center [407, 17] width 608 height 19
click at [175, 19] on input "macro nutrient" at bounding box center [407, 17] width 608 height 19
click at [491, 48] on button "Suggest" at bounding box center [482, 45] width 63 height 18
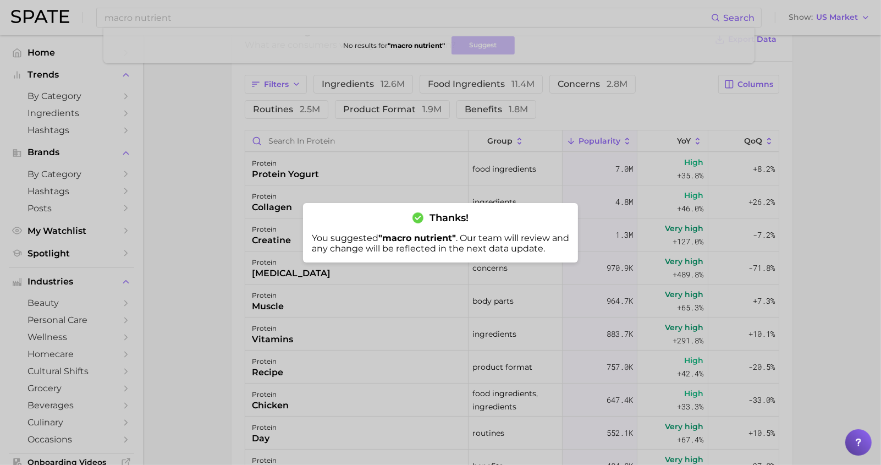
click at [176, 18] on div at bounding box center [440, 232] width 881 height 465
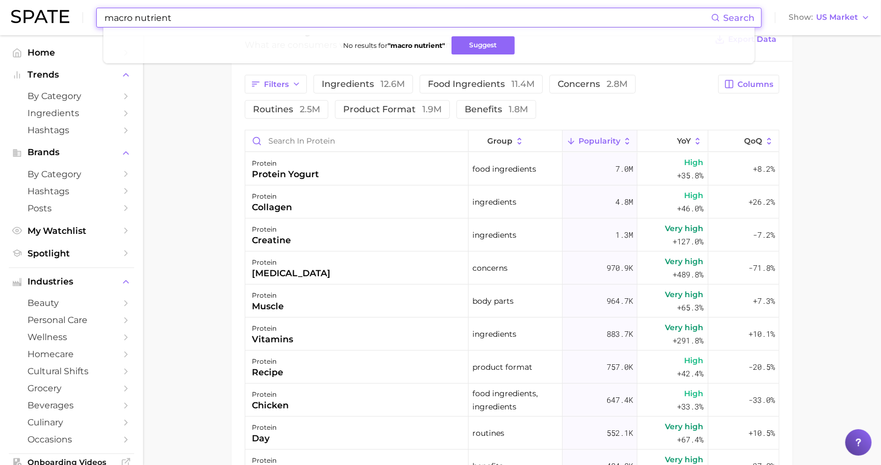
drag, startPoint x: 179, startPoint y: 17, endPoint x: 93, endPoint y: 17, distance: 85.8
click at [93, 17] on div "macro nutrient Search No results for " macro nutrient " Suggest Show US Market" at bounding box center [440, 17] width 859 height 35
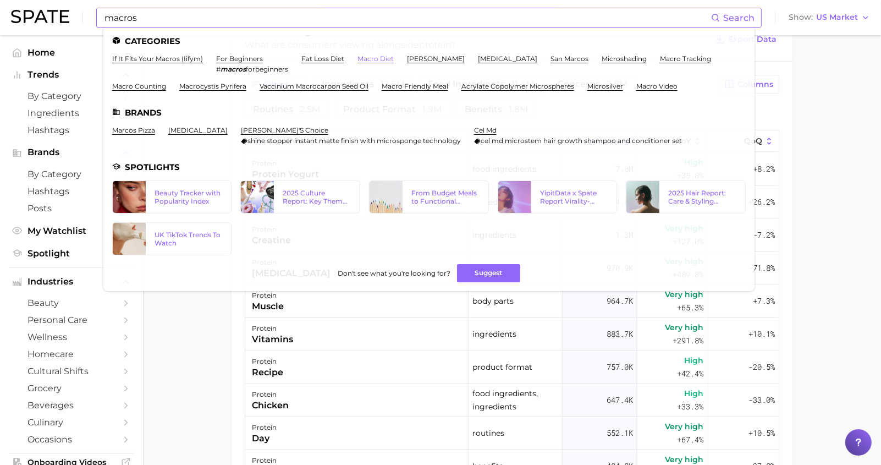
click at [362, 61] on link "macro diet" at bounding box center [375, 58] width 36 height 8
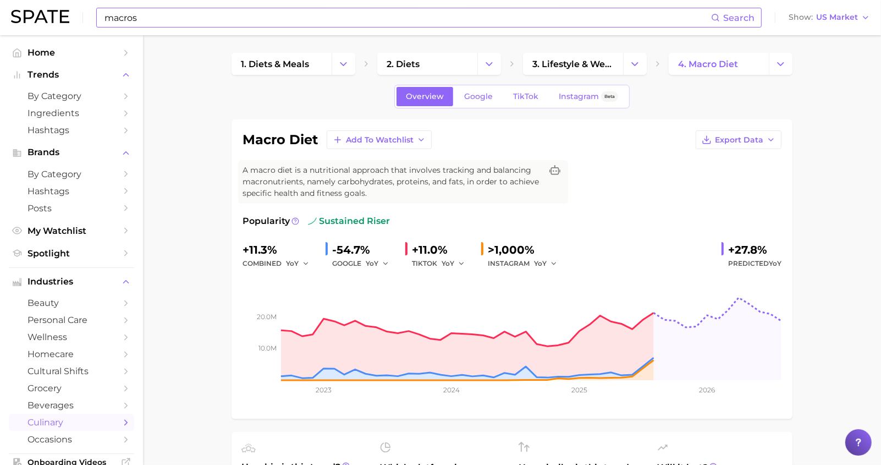
click at [142, 19] on input "macros" at bounding box center [407, 17] width 608 height 19
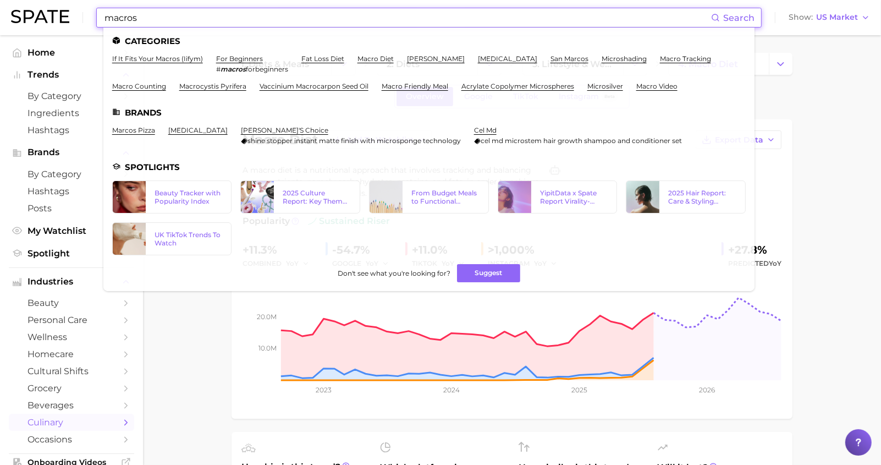
click at [142, 19] on input "macros" at bounding box center [407, 17] width 608 height 19
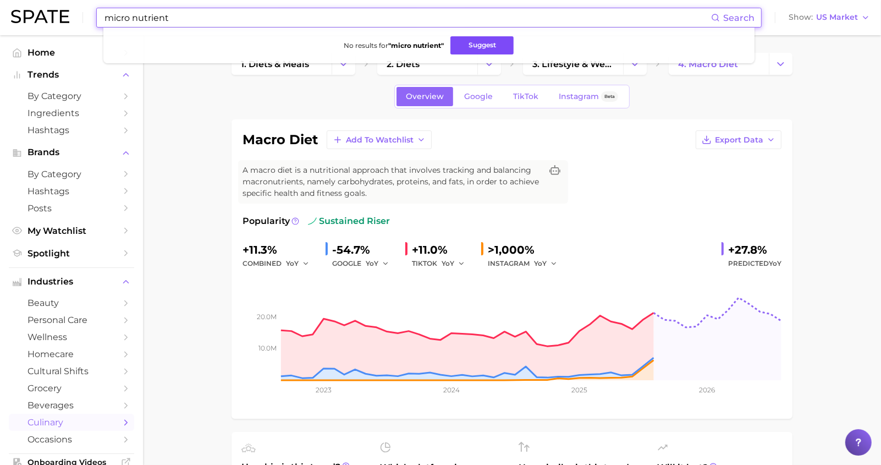
click at [470, 48] on button "Suggest" at bounding box center [481, 45] width 63 height 18
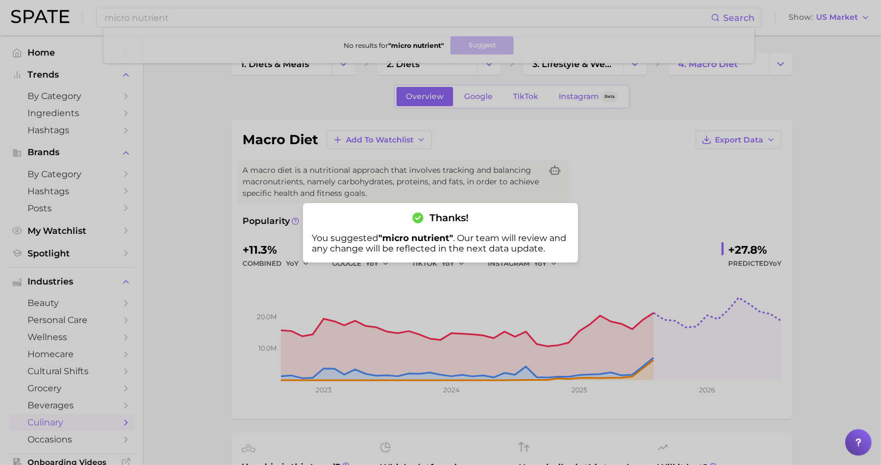
click at [246, 1] on div at bounding box center [440, 232] width 881 height 465
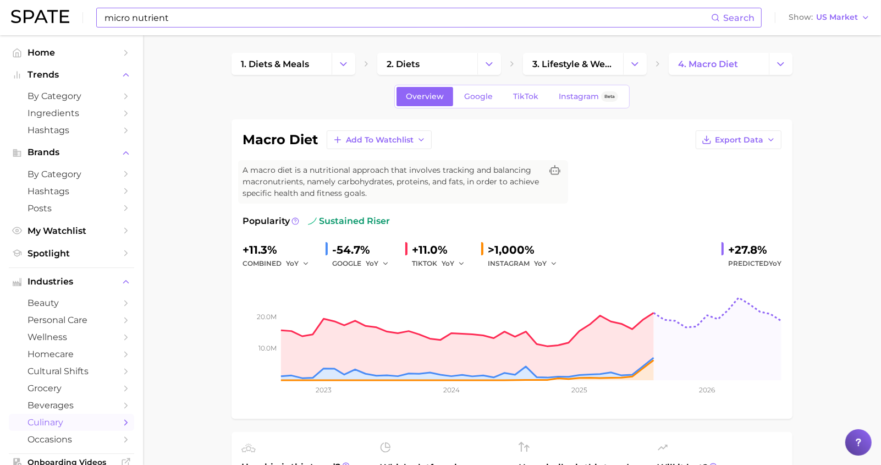
click at [229, 15] on input "micro nutrient" at bounding box center [407, 17] width 608 height 19
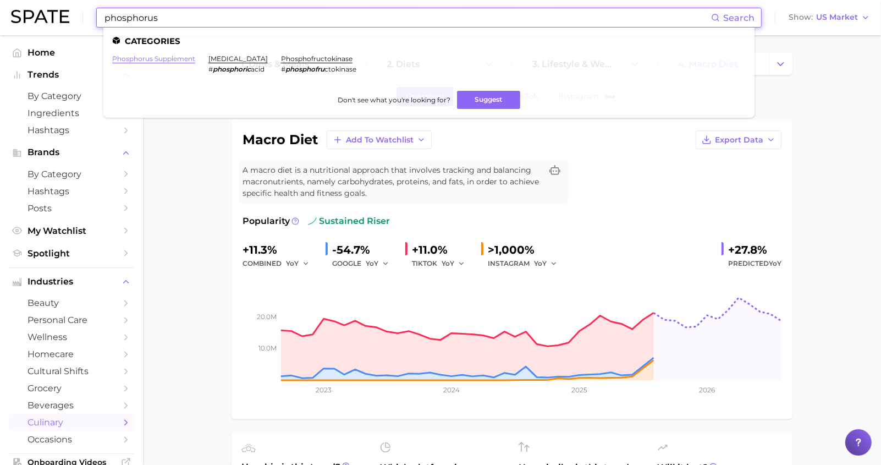
type input "phosphorus"
click at [169, 58] on link "phosphorus supplement" at bounding box center [153, 58] width 83 height 8
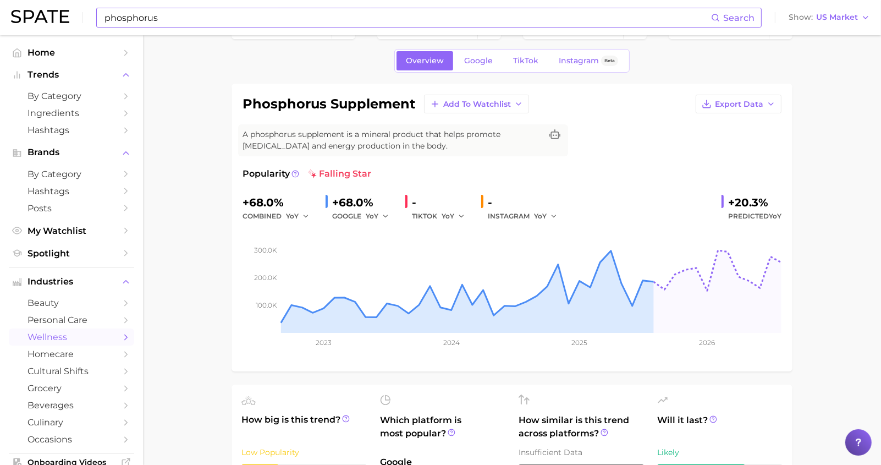
scroll to position [101, 0]
